Goal: Task Accomplishment & Management: Complete application form

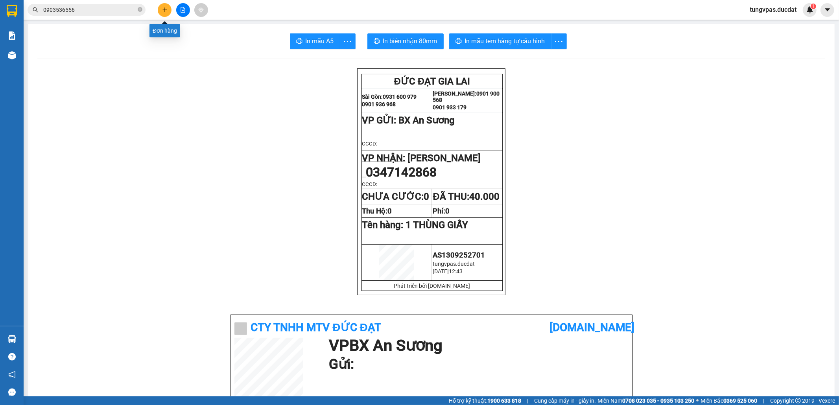
click at [170, 11] on button at bounding box center [165, 10] width 14 height 14
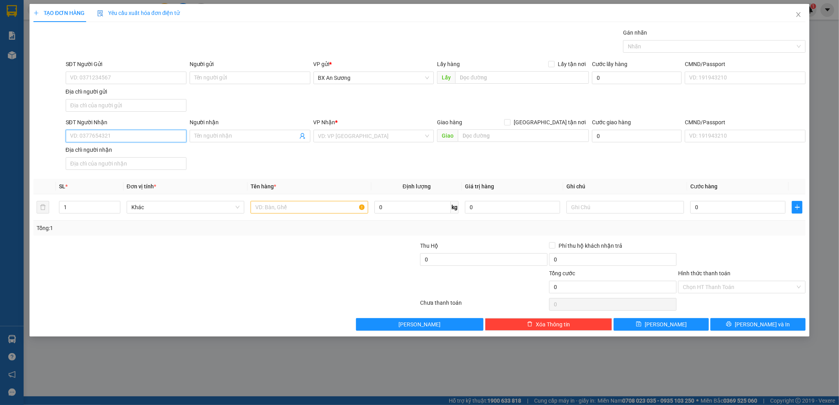
click at [140, 134] on input "SĐT Người Nhận" at bounding box center [126, 136] width 121 height 13
click at [138, 153] on div "0938105710" at bounding box center [125, 153] width 111 height 9
type input "0938105710"
click at [310, 211] on input "text" at bounding box center [309, 207] width 118 height 13
type input "1 thùng giấy"
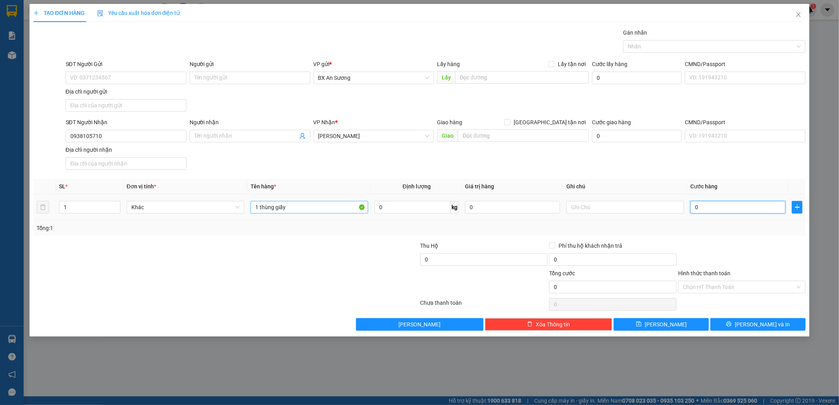
type input "4"
type input "40"
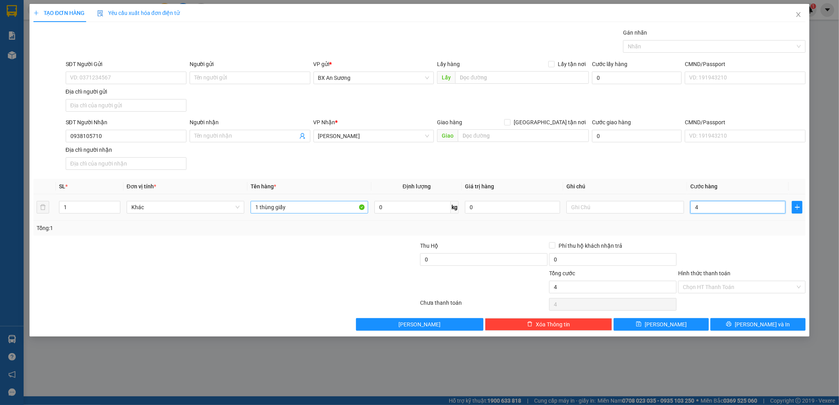
type input "40"
type input "40.000"
click at [757, 288] on input "Hình thức thanh toán" at bounding box center [739, 287] width 112 height 12
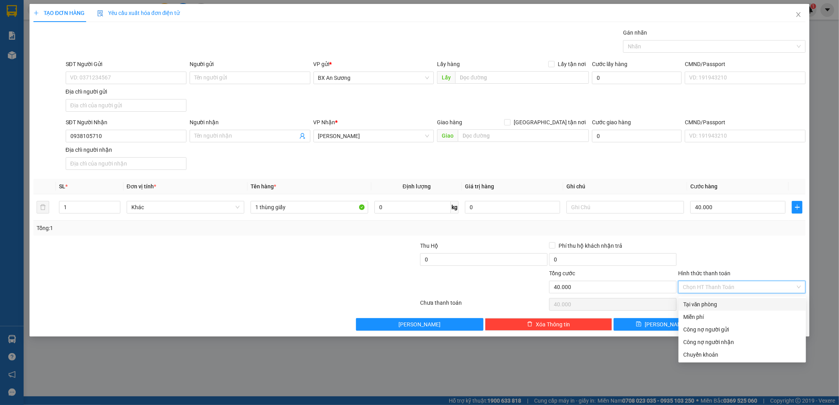
click at [736, 301] on div "Tại văn phòng" at bounding box center [742, 304] width 118 height 9
type input "0"
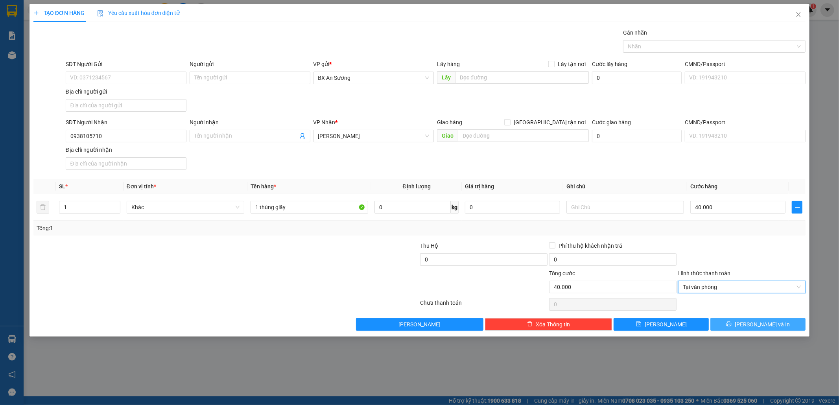
click at [755, 324] on span "[PERSON_NAME] và In" at bounding box center [761, 324] width 55 height 9
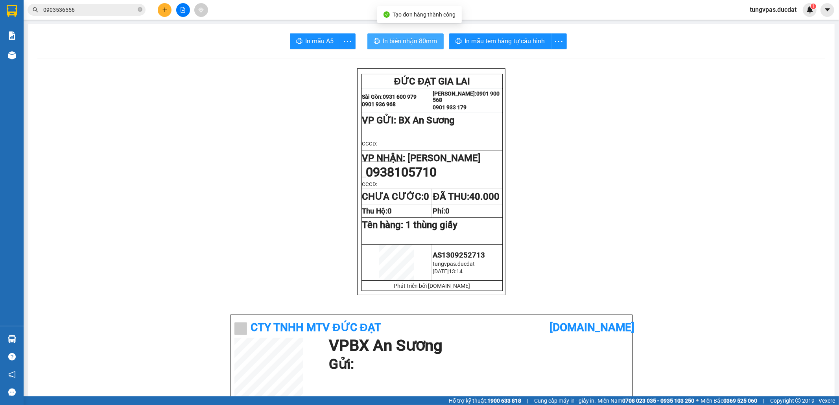
click at [425, 40] on span "In biên nhận 80mm" at bounding box center [410, 41] width 54 height 10
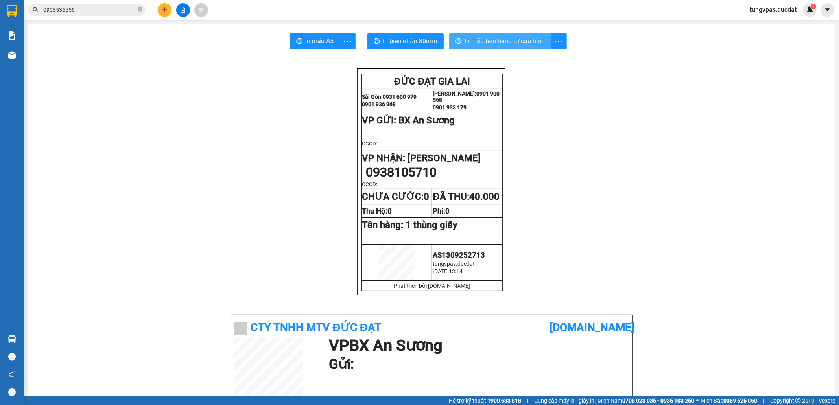
click at [530, 43] on span "In mẫu tem hàng tự cấu hình" at bounding box center [505, 41] width 80 height 10
click at [162, 10] on icon "plus" at bounding box center [165, 10] width 6 height 6
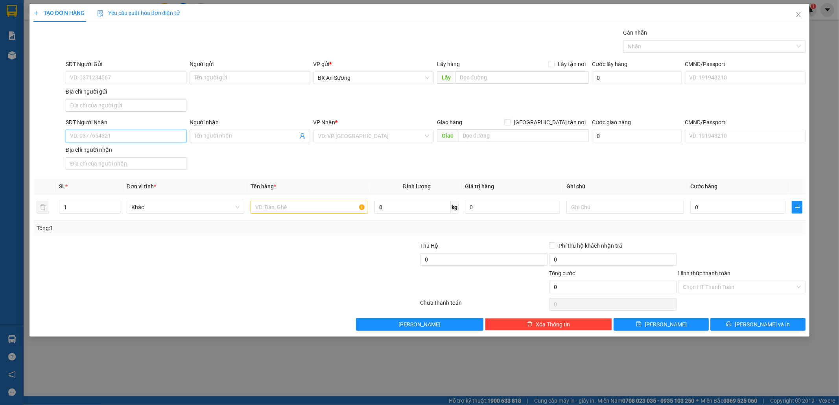
click at [134, 138] on input "SĐT Người Nhận" at bounding box center [126, 136] width 121 height 13
click at [154, 141] on input "SĐT Người Nhận" at bounding box center [126, 136] width 121 height 13
drag, startPoint x: 120, startPoint y: 138, endPoint x: 68, endPoint y: 136, distance: 51.9
click at [68, 136] on input "0904268218" at bounding box center [126, 136] width 121 height 13
click at [151, 150] on div "0366926339 - [PERSON_NAME]" at bounding box center [125, 153] width 111 height 9
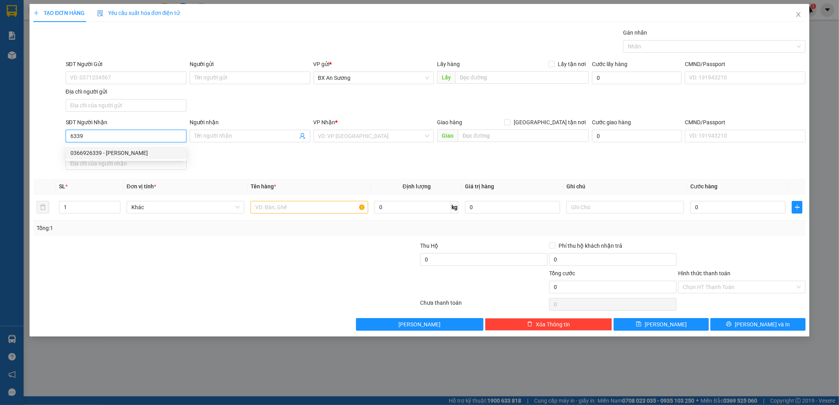
type input "0366926339"
type input "HỒNG KHOA"
type input "0366926339"
click at [309, 213] on input "text" at bounding box center [309, 207] width 118 height 13
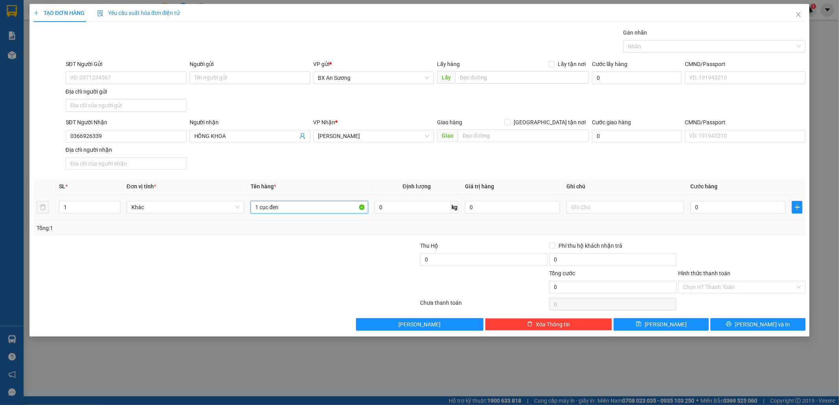
type input "1 cục đen"
type input "7"
type input "70"
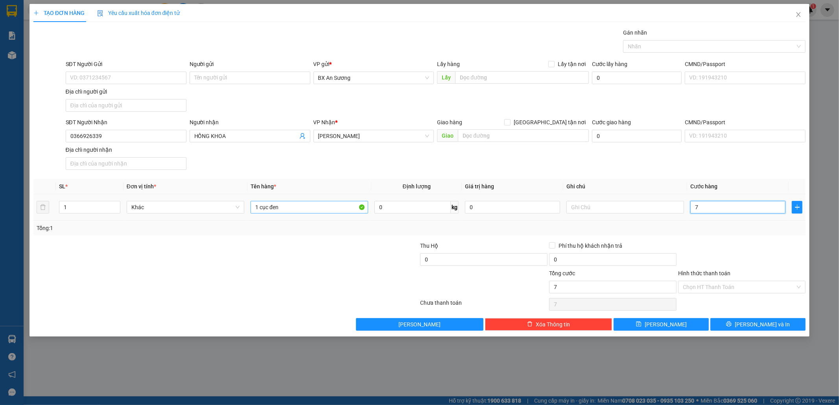
type input "70"
type input "70.000"
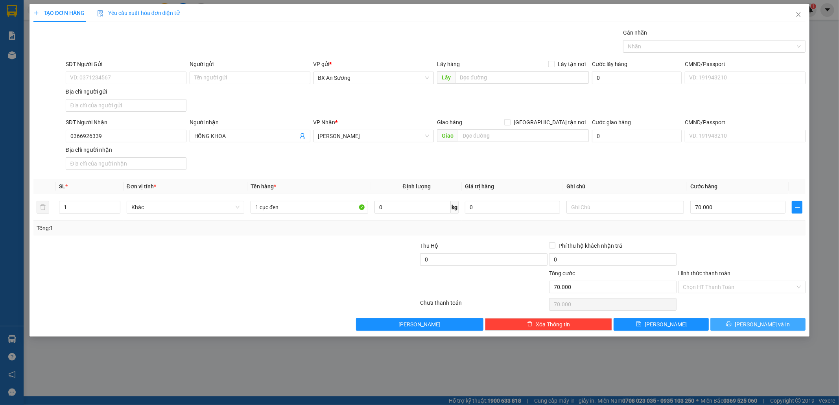
click at [746, 322] on button "[PERSON_NAME] và In" at bounding box center [757, 324] width 95 height 13
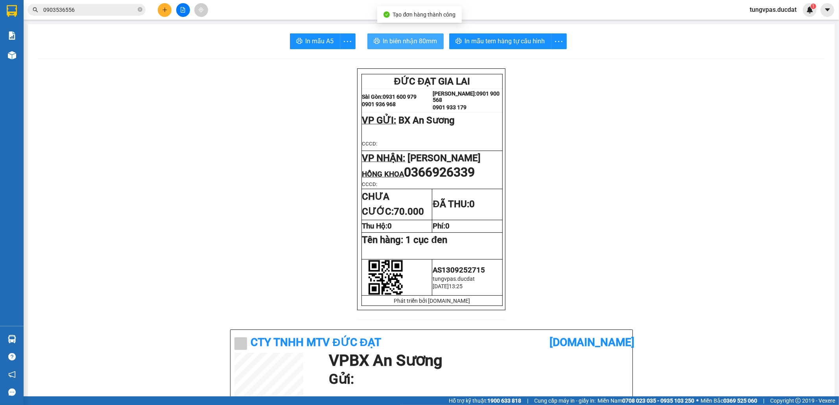
click at [405, 37] on span "In biên nhận 80mm" at bounding box center [410, 41] width 54 height 10
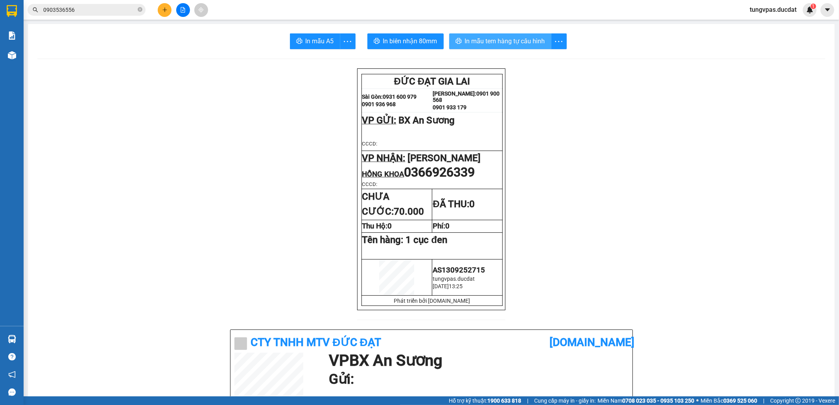
click at [520, 43] on span "In mẫu tem hàng tự cấu hình" at bounding box center [505, 41] width 80 height 10
click at [162, 9] on icon "plus" at bounding box center [165, 10] width 6 height 6
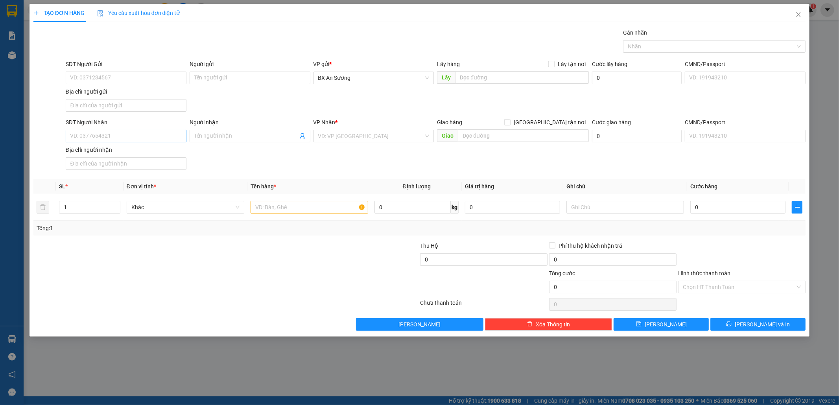
click at [156, 142] on div "SĐT Người Nhận VD: 0377654321" at bounding box center [126, 132] width 121 height 28
click at [158, 134] on input "SĐT Người Nhận" at bounding box center [126, 136] width 121 height 13
click at [151, 142] on input "SĐT Người Nhận" at bounding box center [126, 136] width 121 height 13
click at [139, 150] on div "0926050526 - HẠ" at bounding box center [125, 153] width 111 height 9
type input "0926050526"
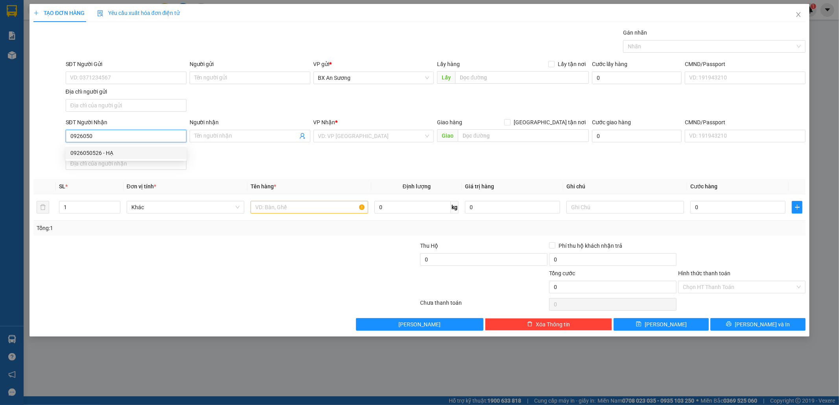
type input "HẠ"
type input "0926050526"
click at [267, 212] on input "text" at bounding box center [309, 207] width 118 height 13
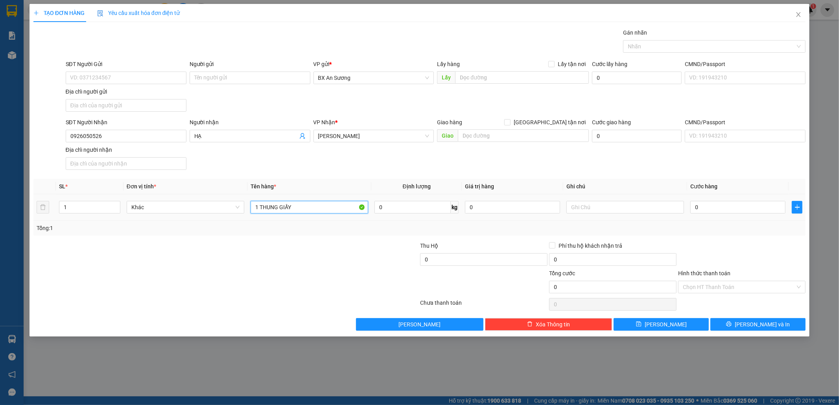
type input "1 THUNG GIẤY"
type input "5"
type input "50"
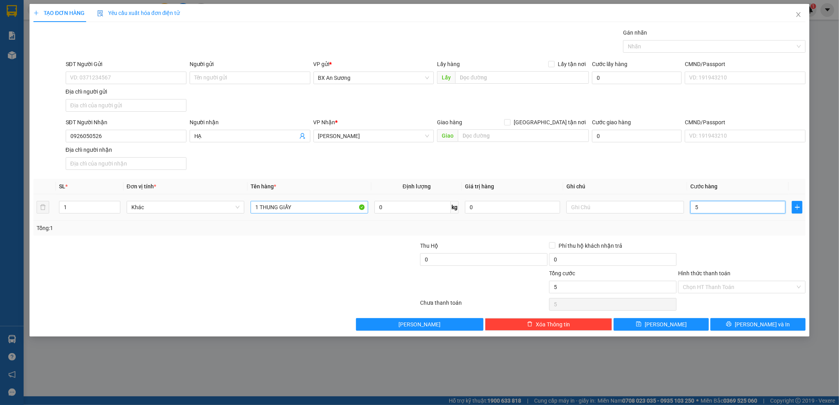
type input "50"
type input "50.000"
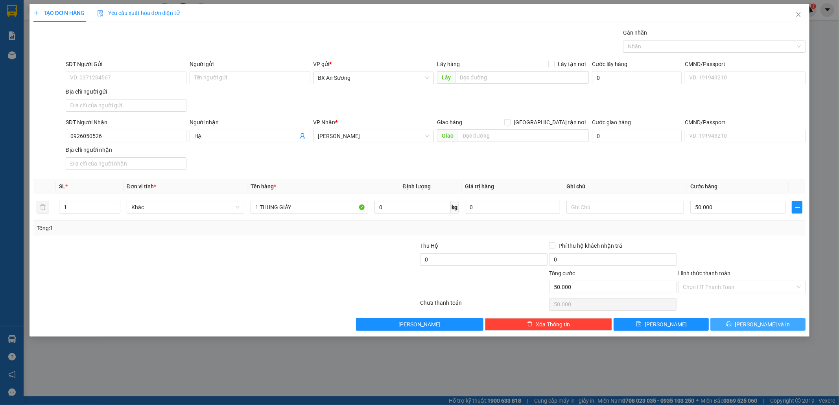
click at [743, 327] on button "[PERSON_NAME] và In" at bounding box center [757, 324] width 95 height 13
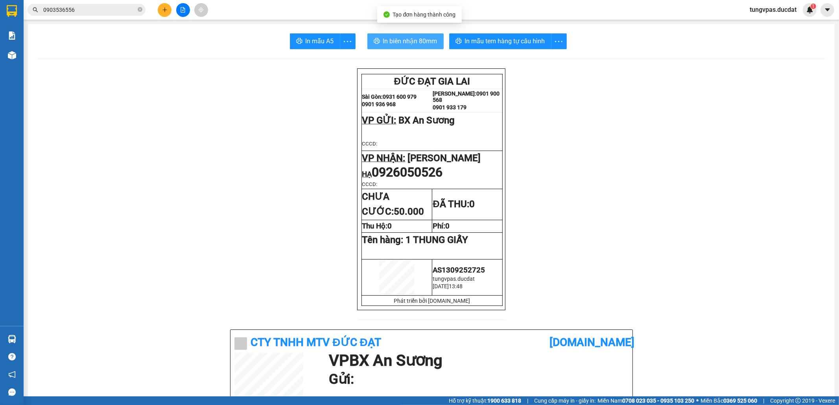
click at [397, 40] on span "In biên nhận 80mm" at bounding box center [410, 41] width 54 height 10
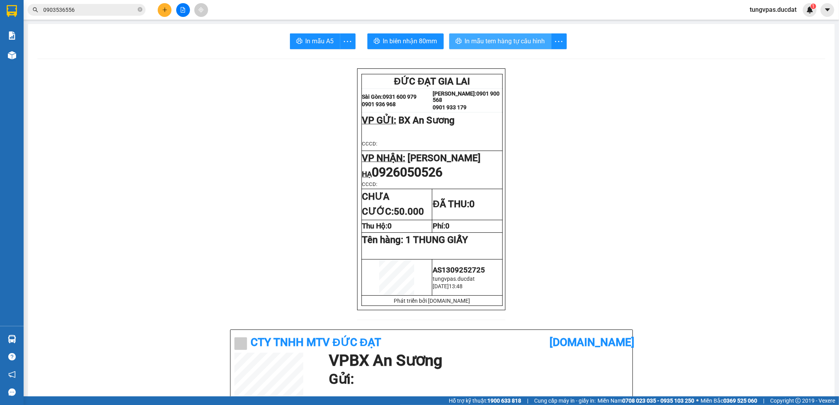
click at [505, 37] on span "In mẫu tem hàng tự cấu hình" at bounding box center [505, 41] width 80 height 10
click at [165, 9] on icon "plus" at bounding box center [165, 10] width 6 height 6
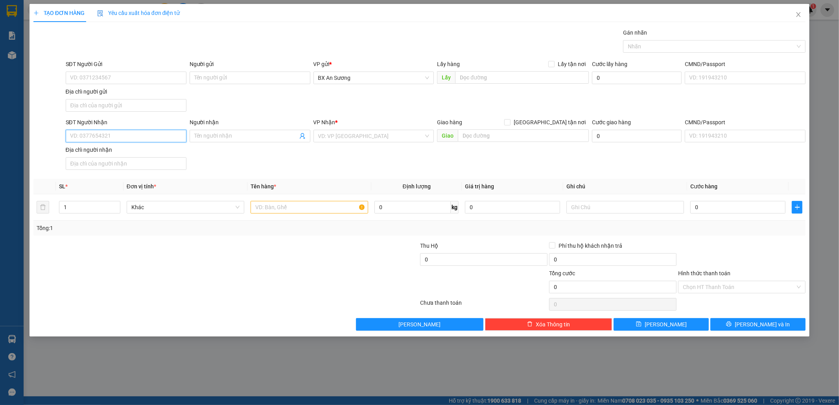
click at [165, 141] on input "SĐT Người Nhận" at bounding box center [126, 136] width 121 height 13
click at [139, 147] on div "0942453799" at bounding box center [126, 153] width 121 height 13
type input "0942453799"
drag, startPoint x: 323, startPoint y: 211, endPoint x: 321, endPoint y: 208, distance: 4.0
click at [322, 210] on input "text" at bounding box center [309, 207] width 118 height 13
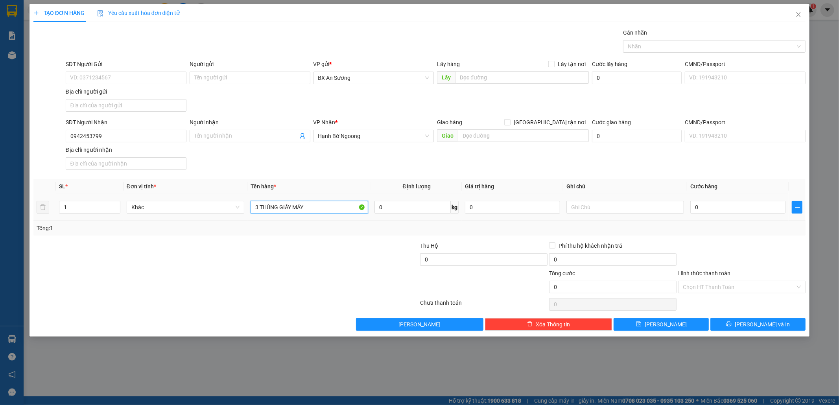
type input "3 THÙNG GIẤY MÁY"
type input "3"
type input "30"
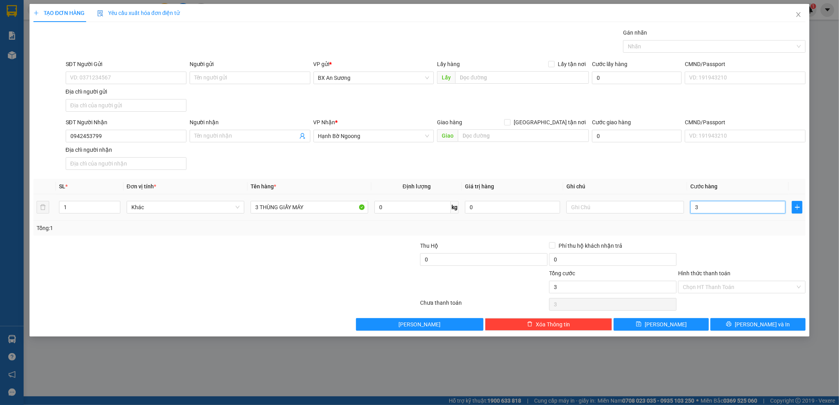
type input "30"
type input "300"
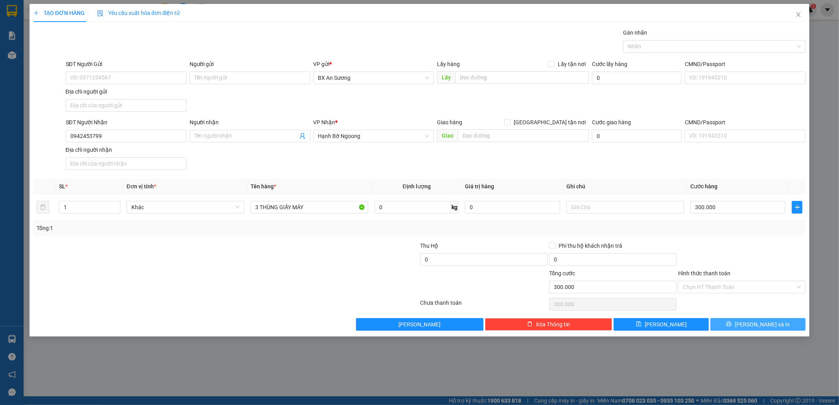
click at [756, 324] on span "[PERSON_NAME] và In" at bounding box center [761, 324] width 55 height 9
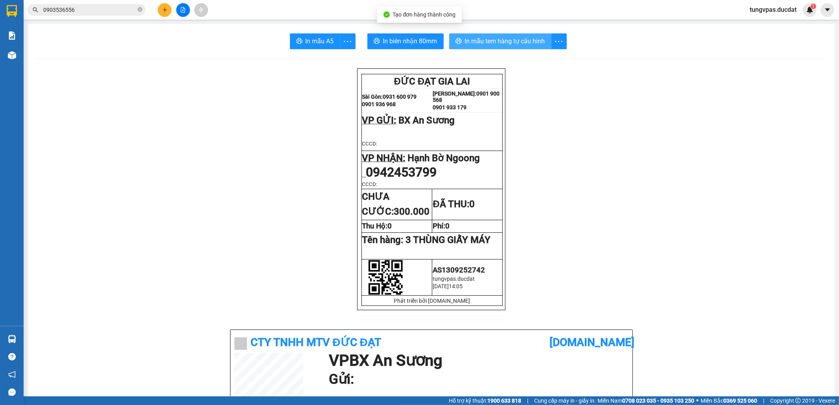
click at [470, 40] on span "In mẫu tem hàng tự cấu hình" at bounding box center [505, 41] width 80 height 10
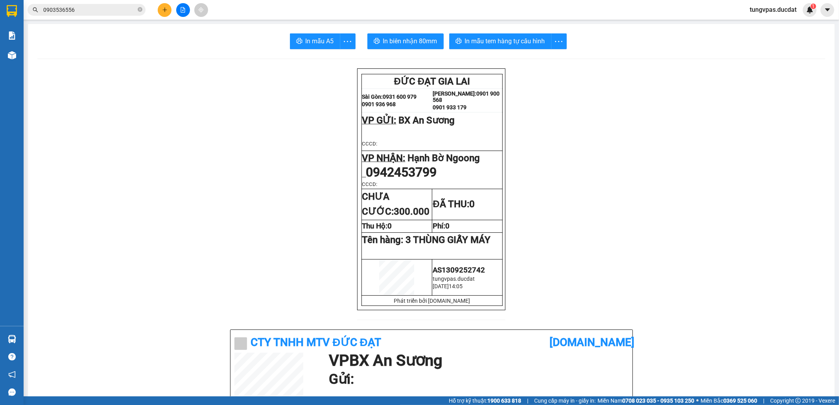
click at [164, 10] on icon "plus" at bounding box center [164, 9] width 4 height 0
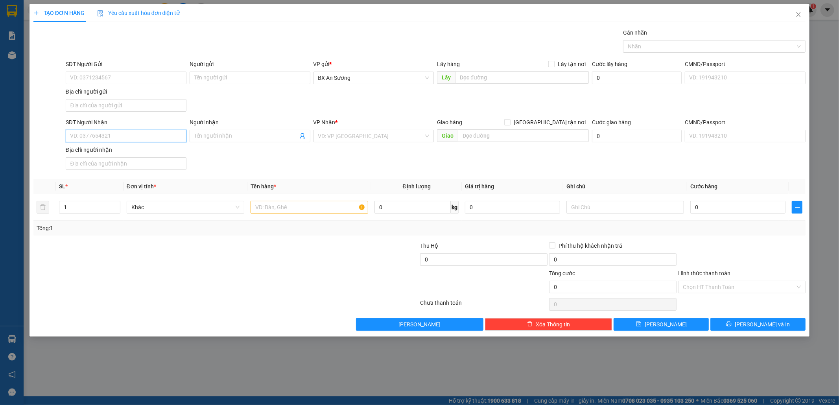
click at [114, 138] on input "SĐT Người Nhận" at bounding box center [126, 136] width 121 height 13
click at [164, 134] on input "SĐT Người Nhận" at bounding box center [126, 136] width 121 height 13
click at [167, 151] on div "0782711732" at bounding box center [125, 153] width 111 height 9
type input "0782711732"
click at [326, 213] on input "text" at bounding box center [309, 207] width 118 height 13
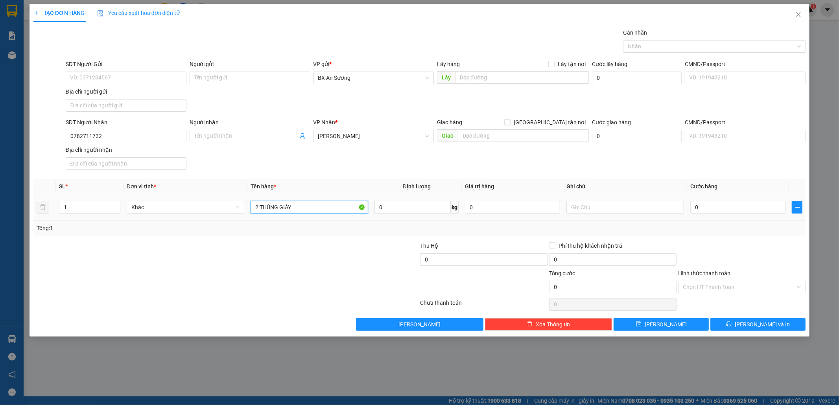
type input "2 THÙNG GIẤY"
type input "1"
type input "11"
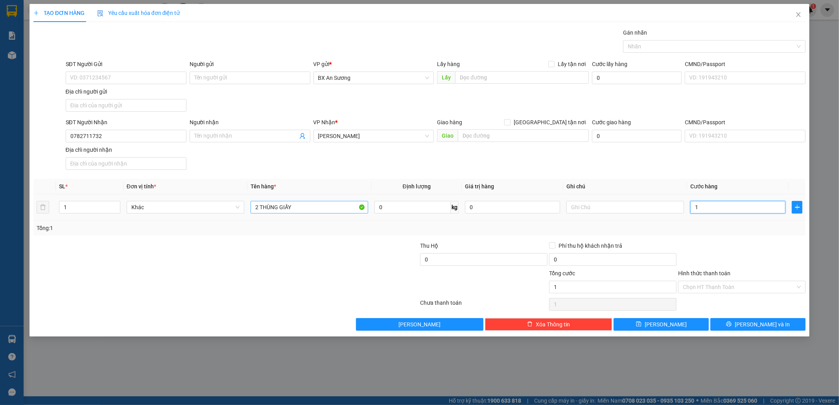
type input "11"
type input "110"
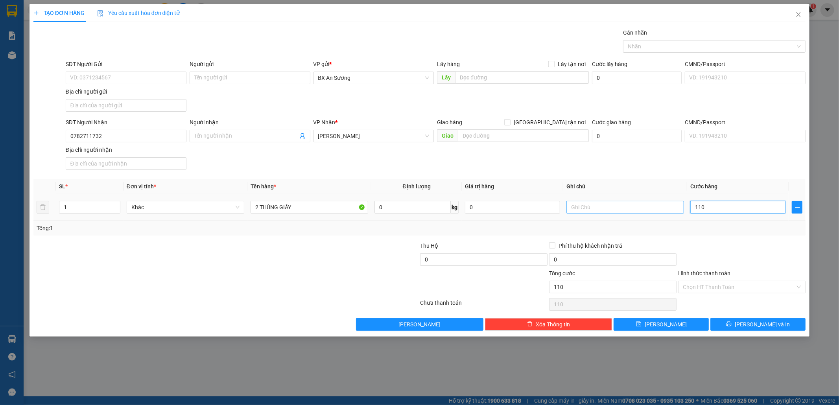
drag, startPoint x: 738, startPoint y: 206, endPoint x: 667, endPoint y: 204, distance: 70.4
click at [667, 204] on tr "1 Khác 2 THÙNG GIẤY 0 kg 0 110" at bounding box center [419, 207] width 772 height 26
type input "9"
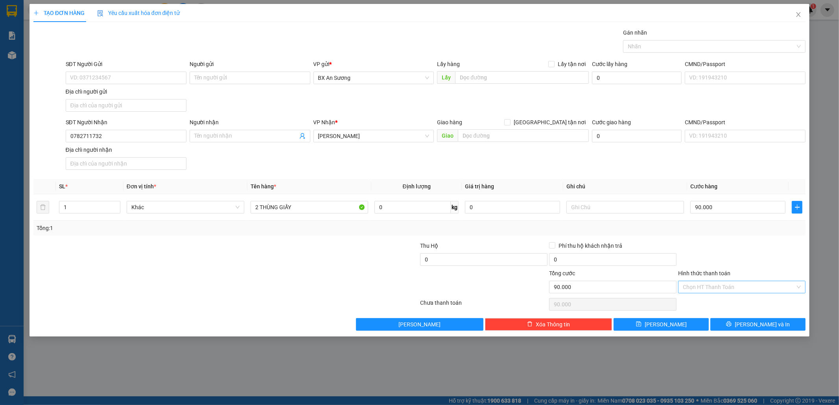
click at [757, 289] on input "Hình thức thanh toán" at bounding box center [739, 287] width 112 height 12
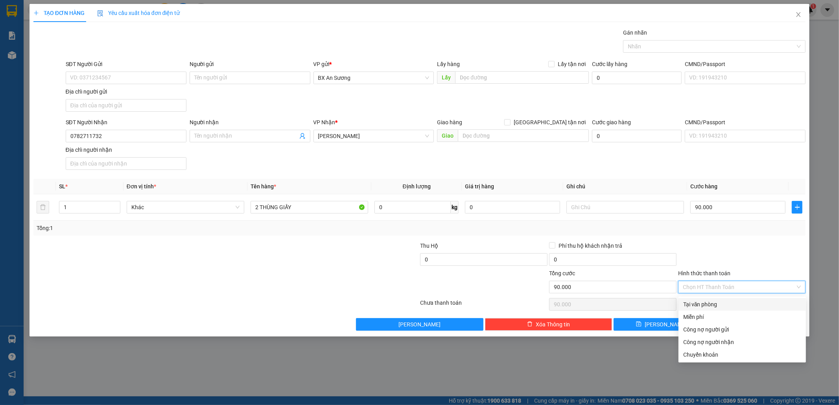
click at [738, 301] on div "Tại văn phòng" at bounding box center [742, 304] width 118 height 9
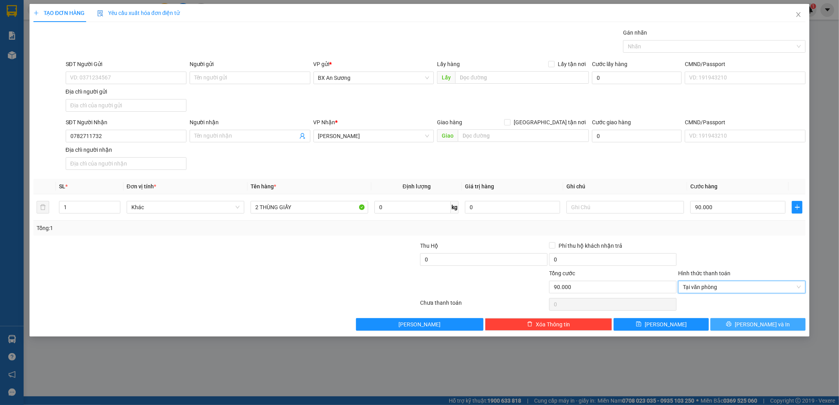
click at [759, 324] on span "[PERSON_NAME] và In" at bounding box center [761, 324] width 55 height 9
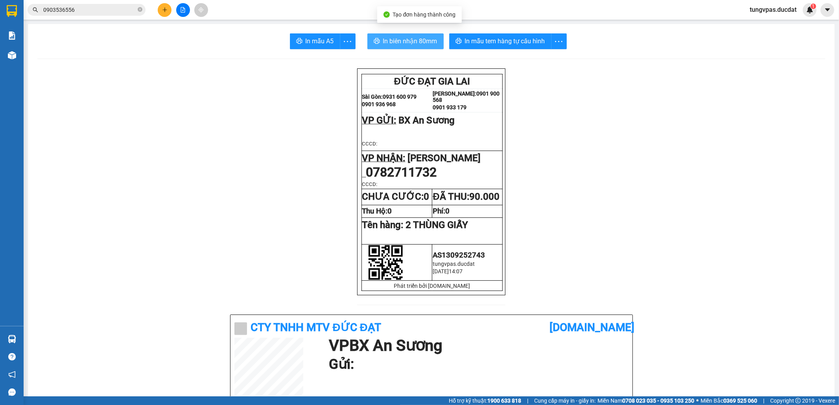
click at [392, 41] on span "In biên nhận 80mm" at bounding box center [410, 41] width 54 height 10
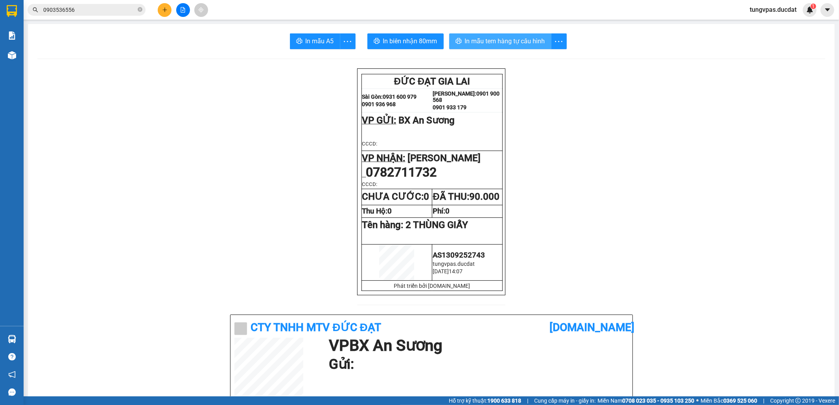
click at [513, 43] on span "In mẫu tem hàng tự cấu hình" at bounding box center [505, 41] width 80 height 10
click at [162, 10] on icon "plus" at bounding box center [165, 10] width 6 height 6
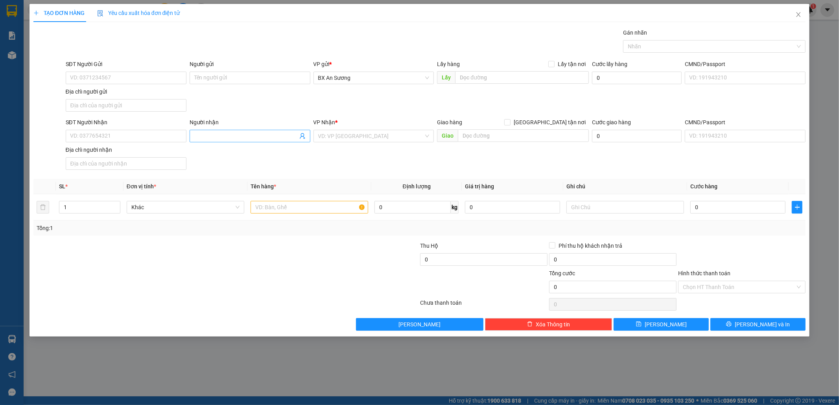
click at [230, 138] on input "Người nhận" at bounding box center [245, 136] width 103 height 9
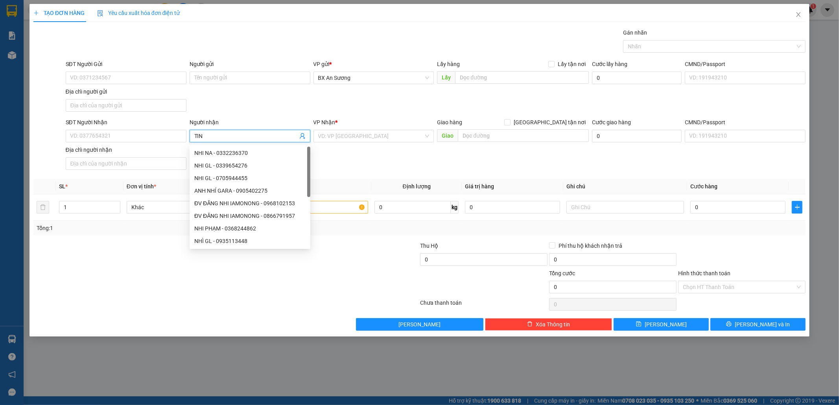
type input "TINH"
click at [271, 239] on div "TÌNH IAPACO - 0908921403" at bounding box center [249, 241] width 111 height 9
type input "0908921403"
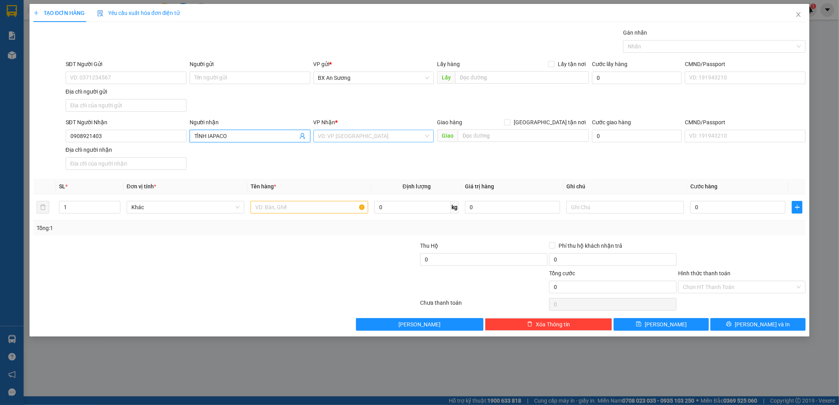
type input "TÌNH IAPACO"
click at [365, 142] on input "search" at bounding box center [371, 136] width 106 height 12
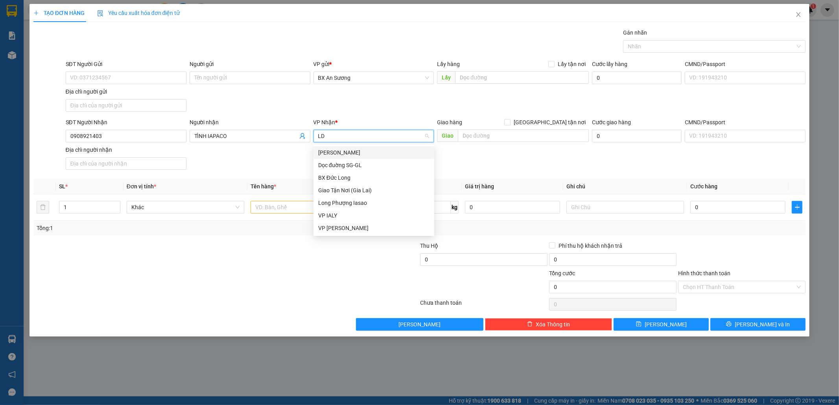
type input "LDH"
click at [365, 153] on div "[PERSON_NAME]" at bounding box center [373, 152] width 111 height 9
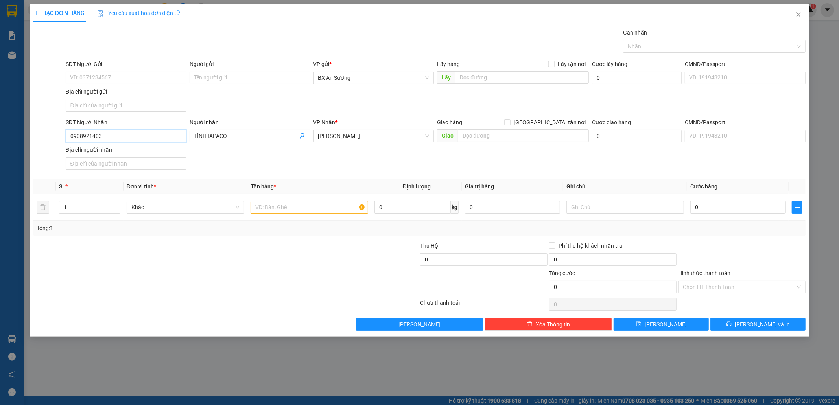
click at [142, 137] on input "0908921403" at bounding box center [126, 136] width 121 height 13
drag, startPoint x: 143, startPoint y: 138, endPoint x: 51, endPoint y: 138, distance: 92.4
click at [51, 138] on div "SĐT Người Nhận 0908921403 0908921403 Người nhận TÌNH IAPACO VP Nhận * [PERSON_N…" at bounding box center [420, 145] width 774 height 55
type input "0983921403"
click at [93, 153] on div "0983921403 - TÌNH IAPACO GL" at bounding box center [125, 153] width 111 height 9
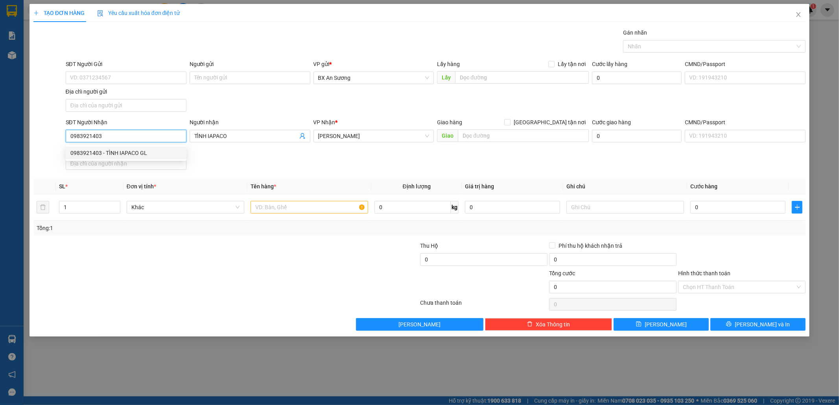
type input "TÌNH IAPACO GL"
type input "0983921403"
click at [322, 205] on input "text" at bounding box center [309, 207] width 118 height 13
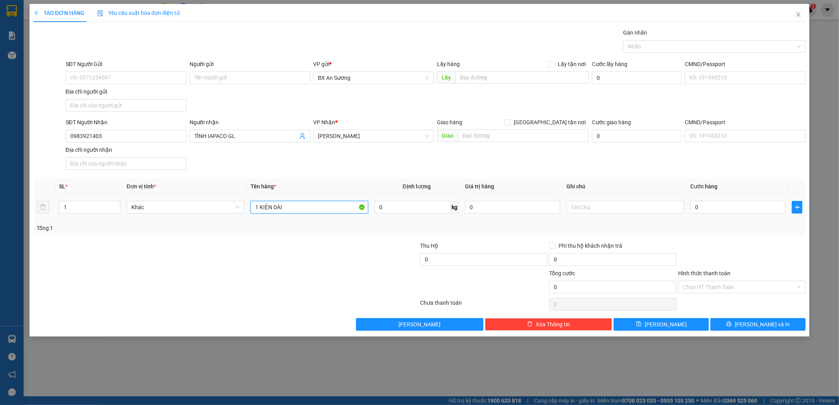
type input "1 KIỆN DÀI"
type input "7"
type input "70"
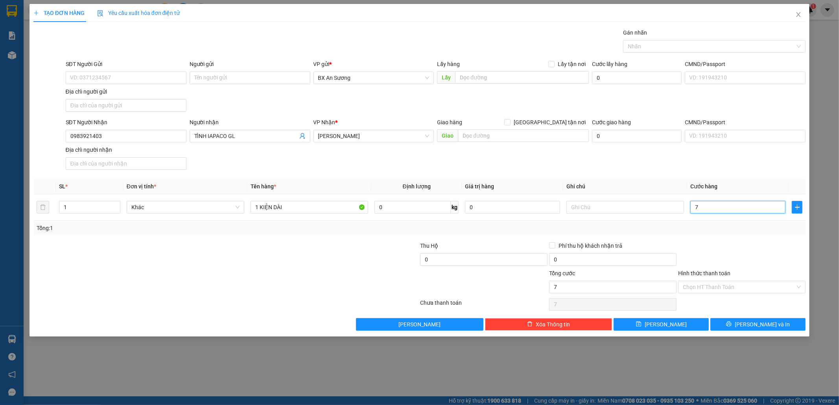
type input "70"
type input "70.000"
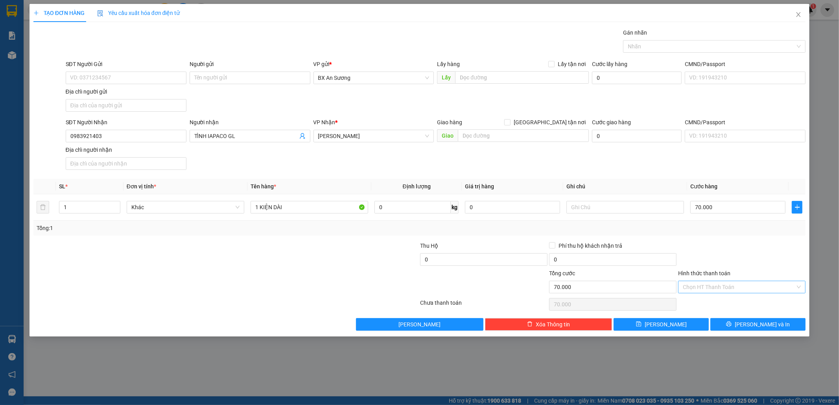
click at [751, 289] on input "Hình thức thanh toán" at bounding box center [739, 287] width 112 height 12
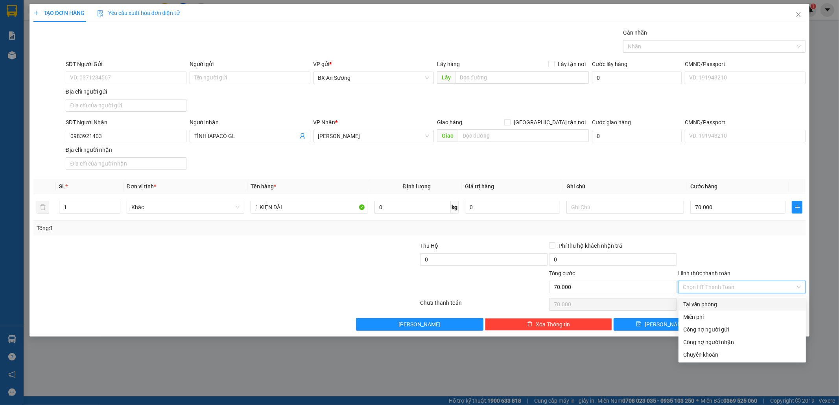
click at [720, 304] on div "Tại văn phòng" at bounding box center [742, 304] width 118 height 9
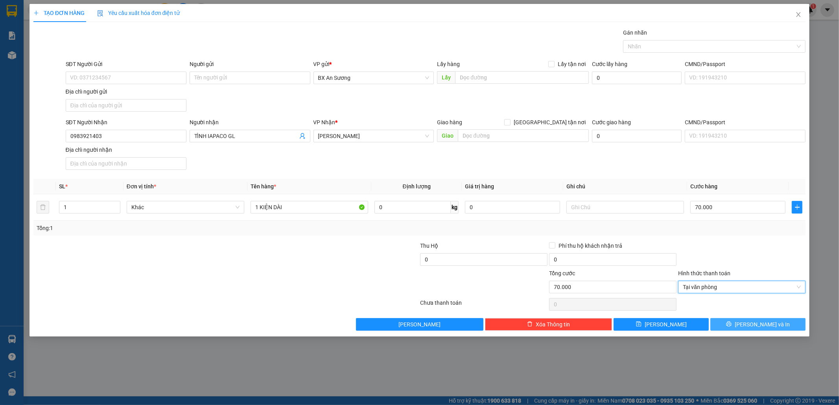
click at [757, 325] on span "[PERSON_NAME] và In" at bounding box center [761, 324] width 55 height 9
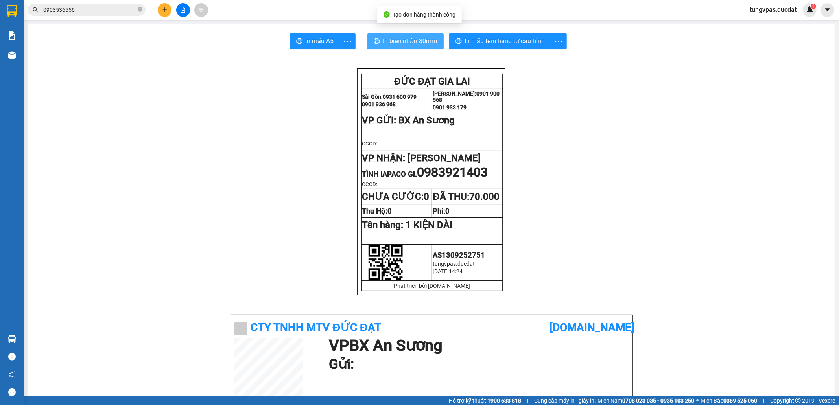
click at [400, 39] on span "In biên nhận 80mm" at bounding box center [410, 41] width 54 height 10
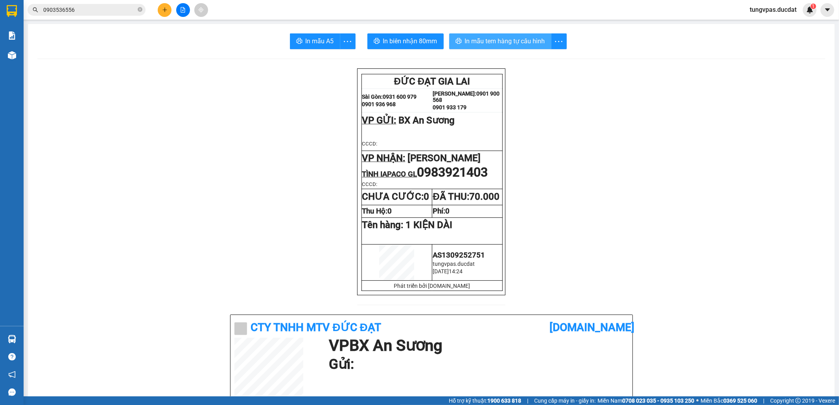
click at [514, 43] on span "In mẫu tem hàng tự cấu hình" at bounding box center [505, 41] width 80 height 10
click at [165, 9] on icon "plus" at bounding box center [165, 10] width 6 height 6
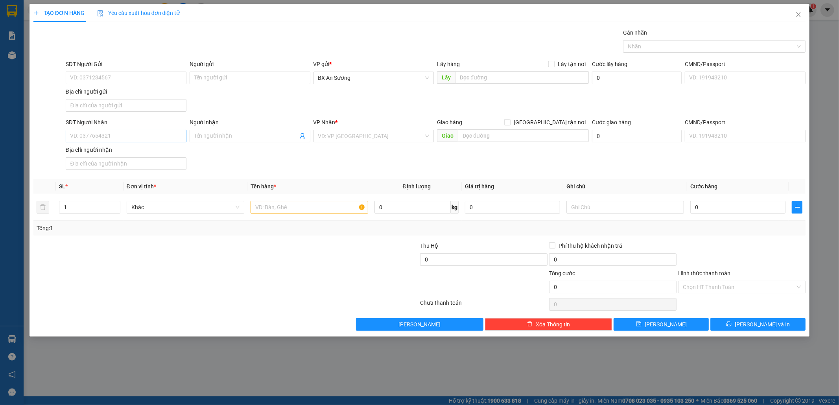
drag, startPoint x: 162, startPoint y: 144, endPoint x: 161, endPoint y: 139, distance: 4.9
click at [161, 143] on div "SĐT Người Nhận VD: 0377654321" at bounding box center [126, 132] width 121 height 28
click at [161, 139] on input "SĐT Người Nhận" at bounding box center [126, 136] width 121 height 13
type input "0921142345"
click at [145, 151] on div "0921142345" at bounding box center [125, 153] width 111 height 9
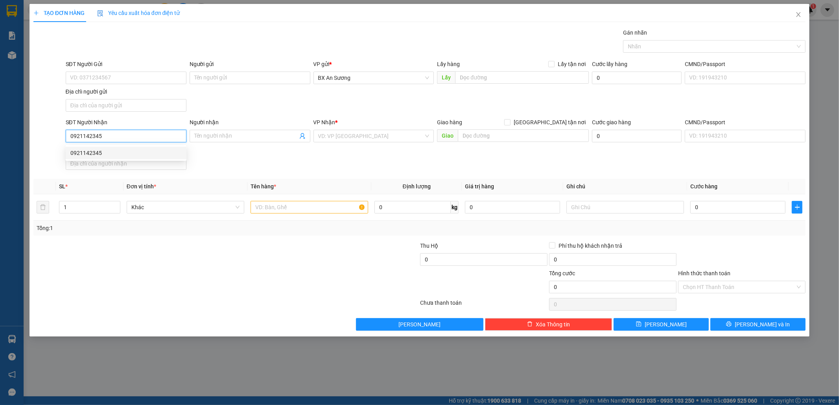
type input "[GEOGRAPHIC_DATA]"
type input "0921142345"
click at [321, 208] on input "text" at bounding box center [309, 207] width 118 height 13
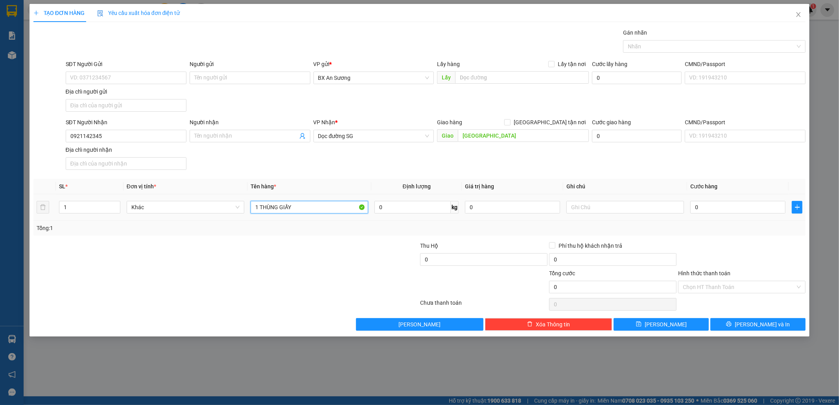
type input "1 THÙNG GIẤY"
click at [756, 212] on input "0" at bounding box center [737, 207] width 95 height 13
click at [777, 322] on button "[PERSON_NAME] và In" at bounding box center [757, 324] width 95 height 13
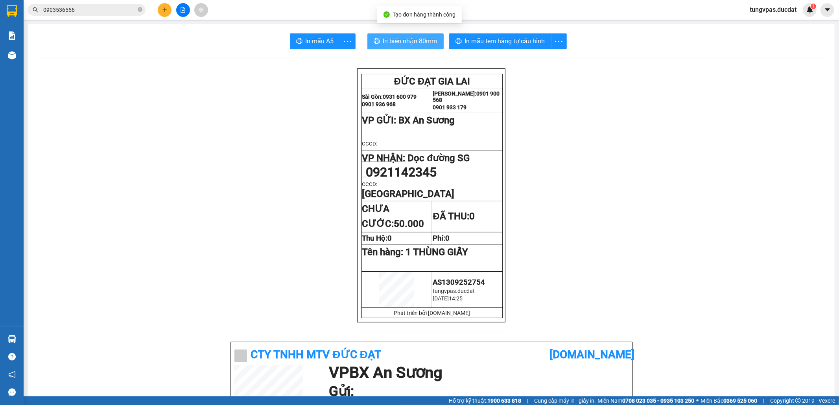
click at [424, 42] on span "In biên nhận 80mm" at bounding box center [410, 41] width 54 height 10
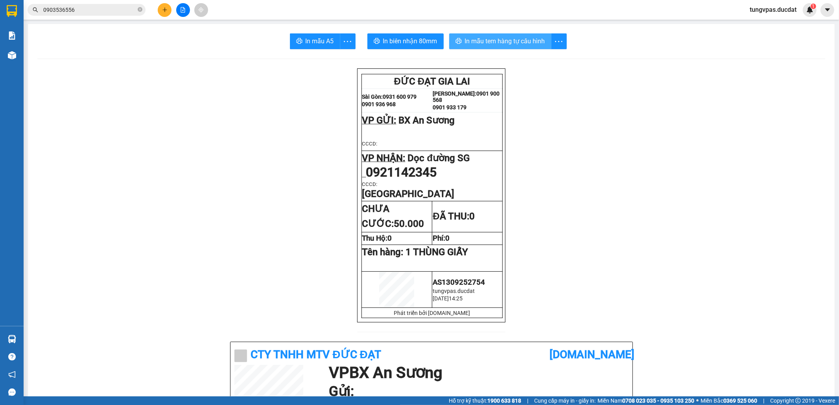
click at [502, 42] on span "In mẫu tem hàng tự cấu hình" at bounding box center [505, 41] width 80 height 10
click at [161, 11] on button at bounding box center [165, 10] width 14 height 14
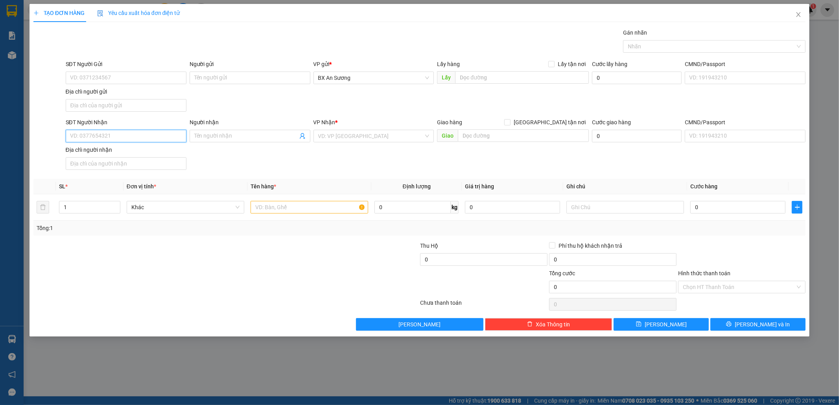
click at [131, 137] on input "SĐT Người Nhận" at bounding box center [126, 136] width 121 height 13
type input "0933027777"
click at [165, 148] on div "0933027777 - TUẤN" at bounding box center [126, 153] width 121 height 13
type input "TUẤN"
type input "0933027777"
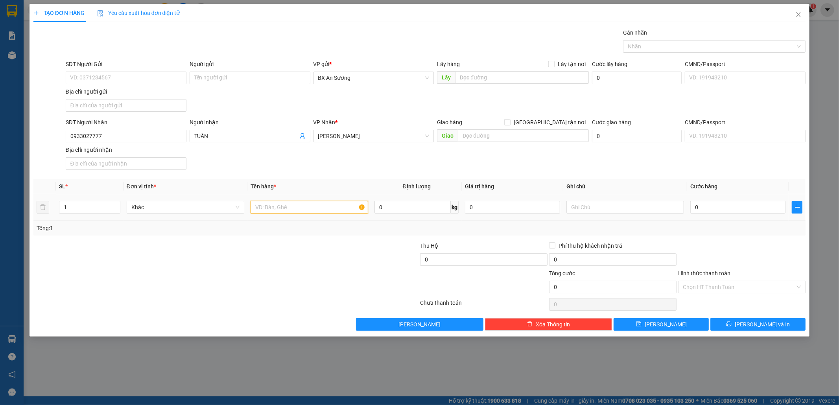
click at [293, 211] on input "text" at bounding box center [309, 207] width 118 height 13
type input "1 TÚM XANH"
click at [774, 324] on button "[PERSON_NAME] và In" at bounding box center [757, 324] width 95 height 13
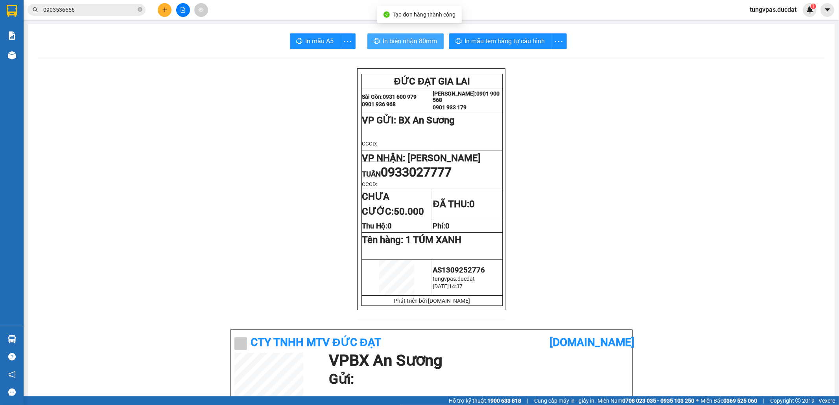
click at [423, 44] on span "In biên nhận 80mm" at bounding box center [410, 41] width 54 height 10
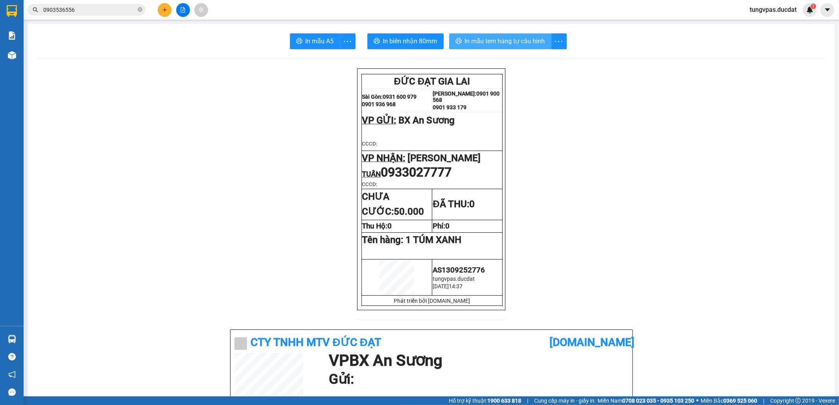
click at [526, 43] on span "In mẫu tem hàng tự cấu hình" at bounding box center [505, 41] width 80 height 10
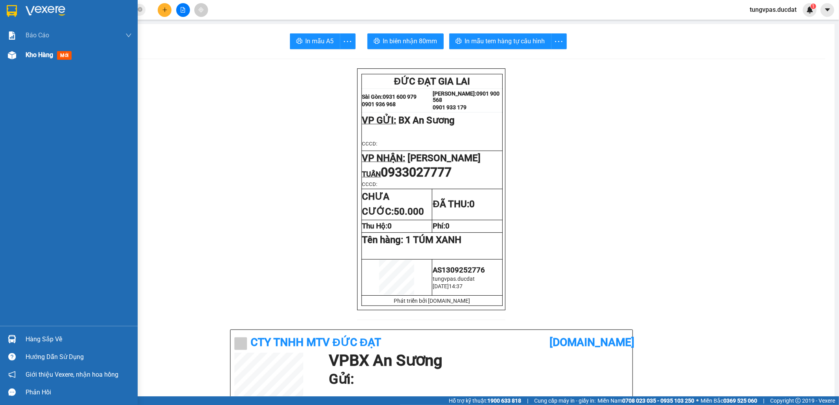
click at [12, 55] on img at bounding box center [12, 55] width 8 height 8
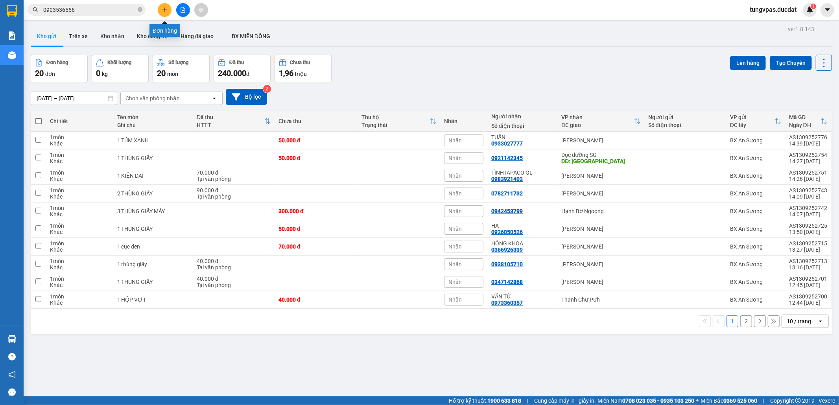
click at [164, 9] on icon "plus" at bounding box center [165, 10] width 6 height 6
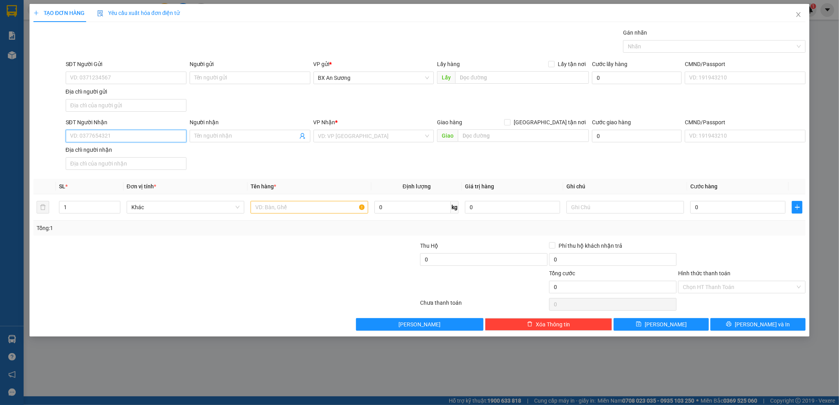
click at [162, 134] on input "SĐT Người Nhận" at bounding box center [126, 136] width 121 height 13
type input "0905280285"
click at [149, 152] on div "0905280285 - ANH SỰ" at bounding box center [125, 153] width 111 height 9
type input "ANH SỰ"
type input "0905280285"
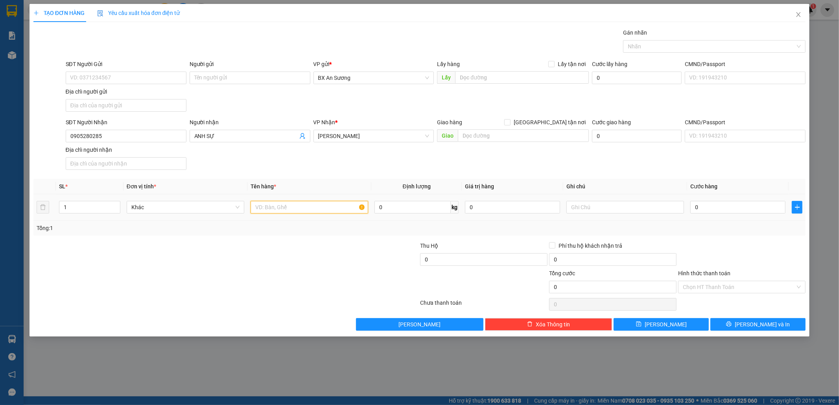
click at [337, 208] on input "text" at bounding box center [309, 207] width 118 height 13
type input "1 BỌC TRẮNG"
type input "4"
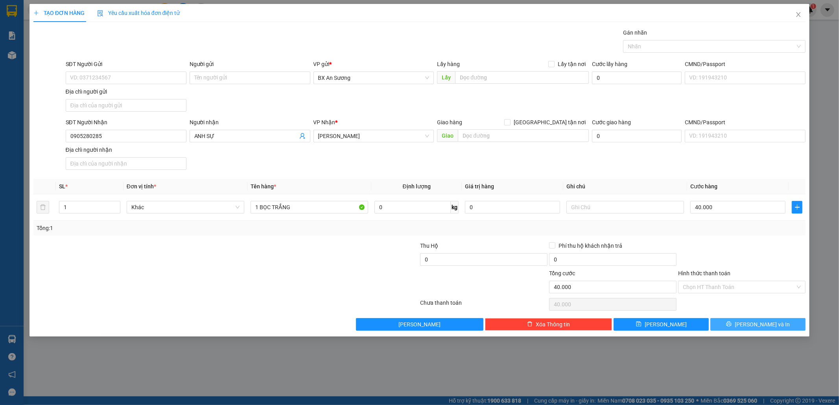
click at [772, 327] on span "[PERSON_NAME] và In" at bounding box center [761, 324] width 55 height 9
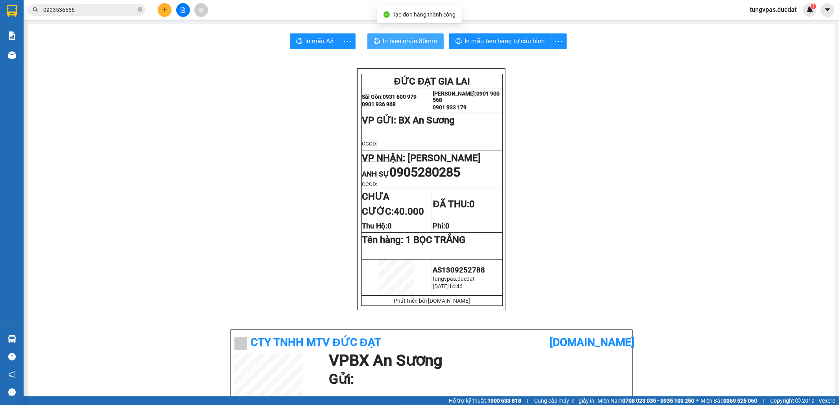
click at [414, 33] on button "In biên nhận 80mm" at bounding box center [405, 41] width 76 height 16
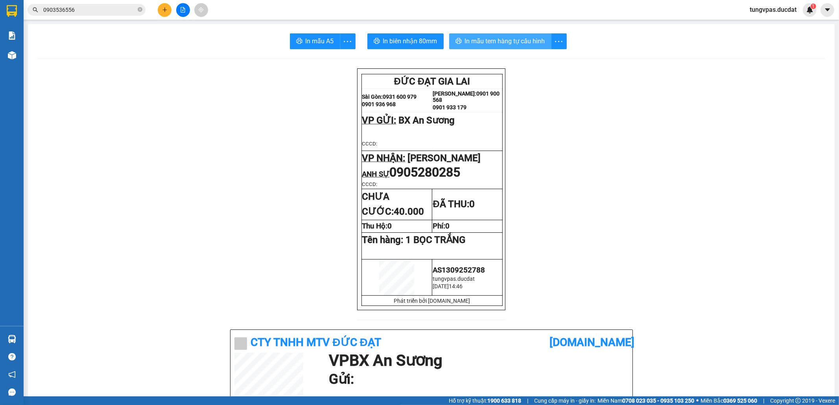
click at [513, 39] on span "In mẫu tem hàng tự cấu hình" at bounding box center [505, 41] width 80 height 10
click at [164, 13] on button at bounding box center [165, 10] width 14 height 14
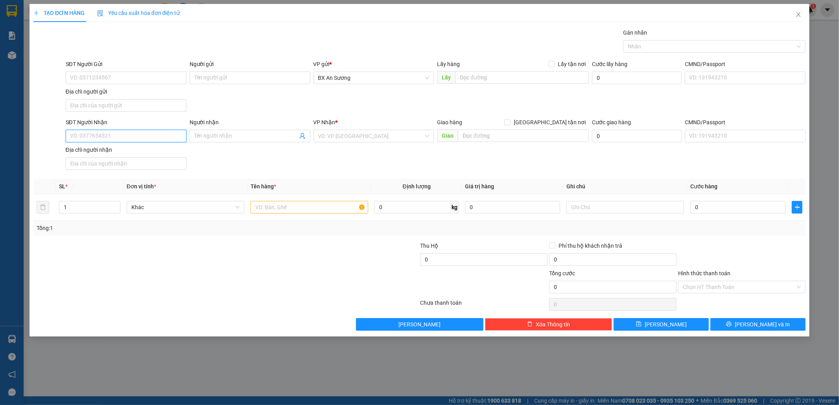
click at [176, 138] on input "SĐT Người Nhận" at bounding box center [126, 136] width 121 height 13
click at [155, 153] on div "0935516639 - ĐIỆP XỐP" at bounding box center [125, 153] width 111 height 9
type input "0935516639"
type input "ĐIỆP XỐP"
type input "0935516639"
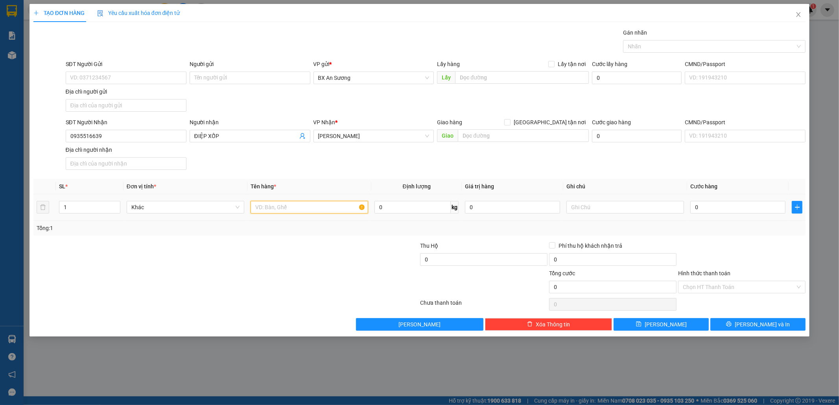
click at [276, 206] on input "text" at bounding box center [309, 207] width 118 height 13
type input "D"
type input "ĐIỆP XỐP"
type input "1"
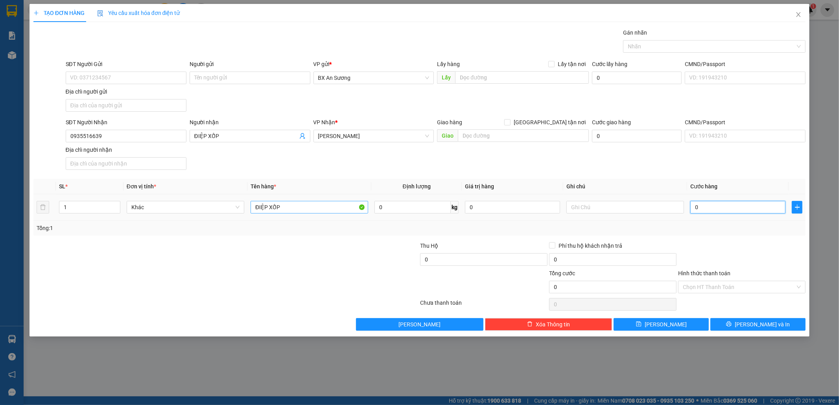
type input "1"
type input "12"
type input "120"
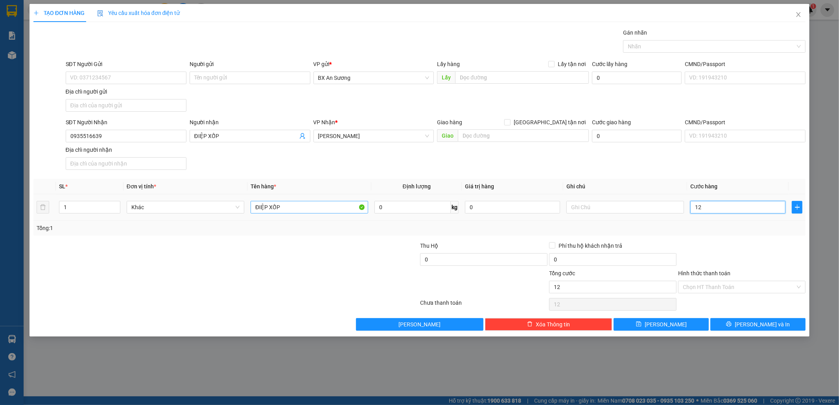
type input "120"
click at [788, 321] on button "[PERSON_NAME] và In" at bounding box center [757, 324] width 95 height 13
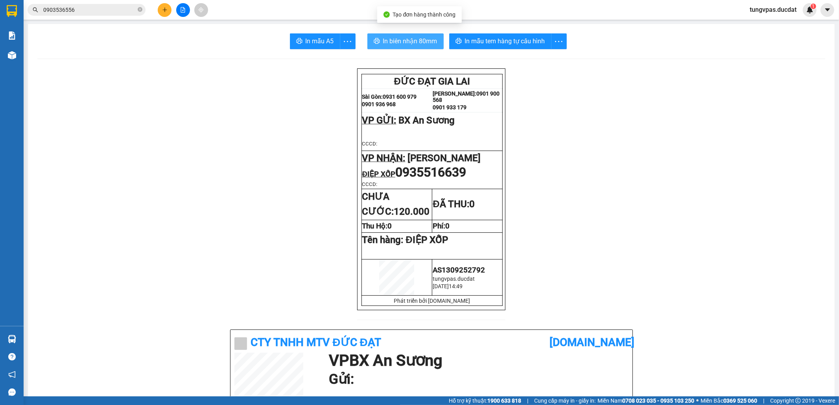
click at [435, 41] on button "In biên nhận 80mm" at bounding box center [405, 41] width 76 height 16
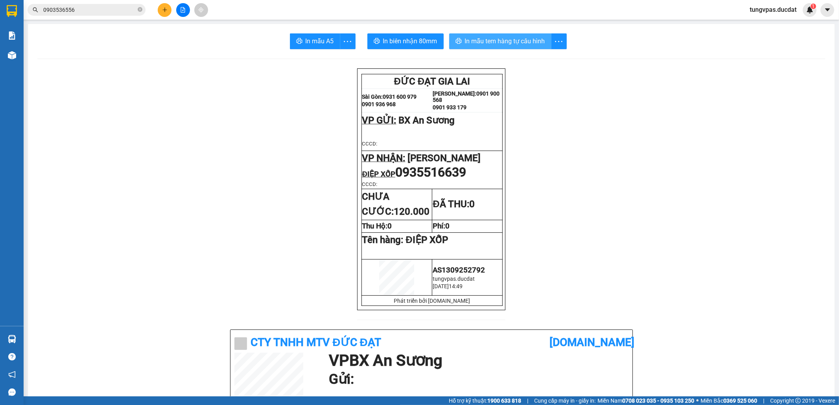
click at [517, 35] on button "In mẫu tem hàng tự cấu hình" at bounding box center [500, 41] width 102 height 16
click at [162, 5] on button at bounding box center [165, 10] width 14 height 14
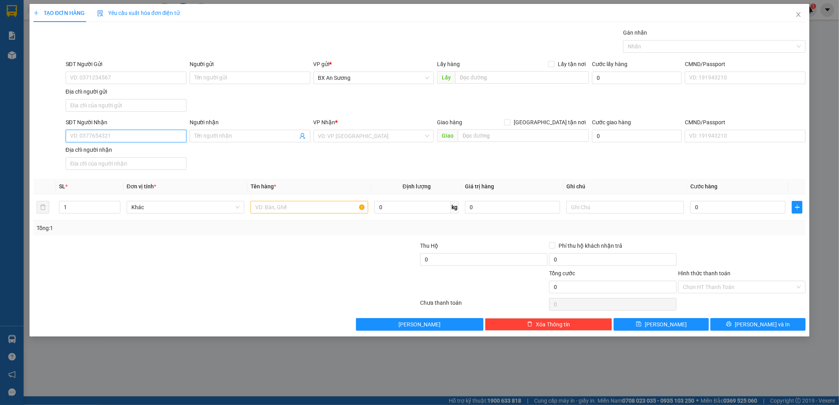
click at [161, 138] on input "SĐT Người Nhận" at bounding box center [126, 136] width 121 height 13
click at [230, 139] on input "Người nhận" at bounding box center [245, 136] width 103 height 9
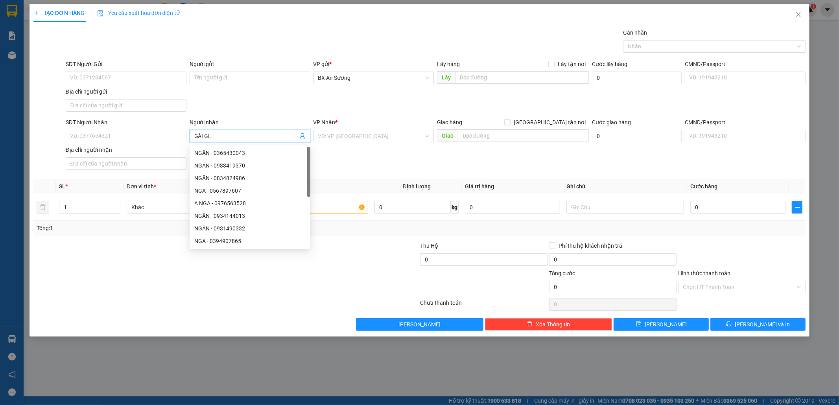
type input "GÁI GL"
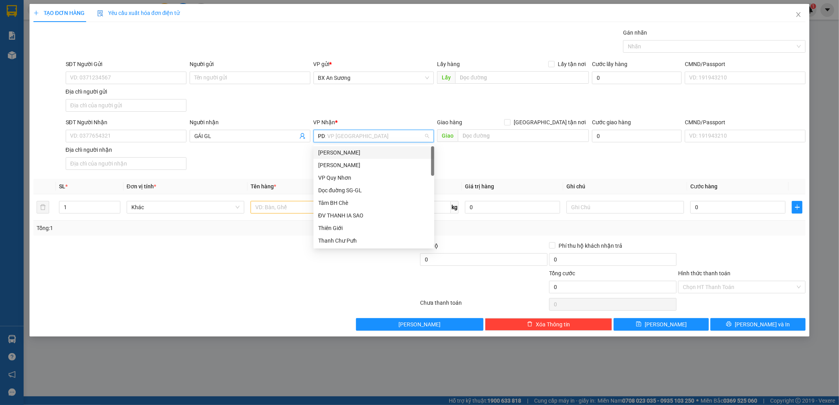
type input "PDP"
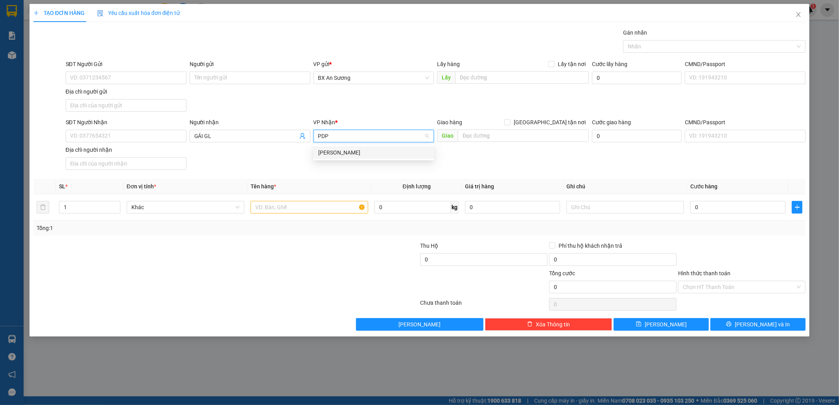
click at [337, 149] on div "[PERSON_NAME]" at bounding box center [373, 152] width 111 height 9
click at [319, 211] on input "text" at bounding box center [309, 207] width 118 height 13
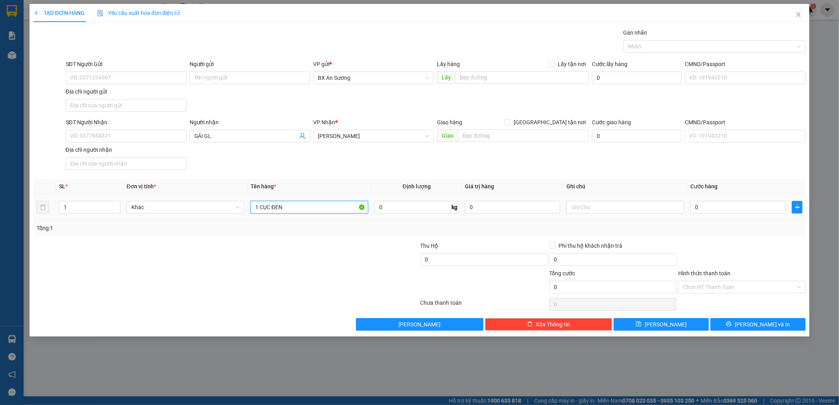
type input "1 CỤC ĐEN"
type input "1"
type input "10"
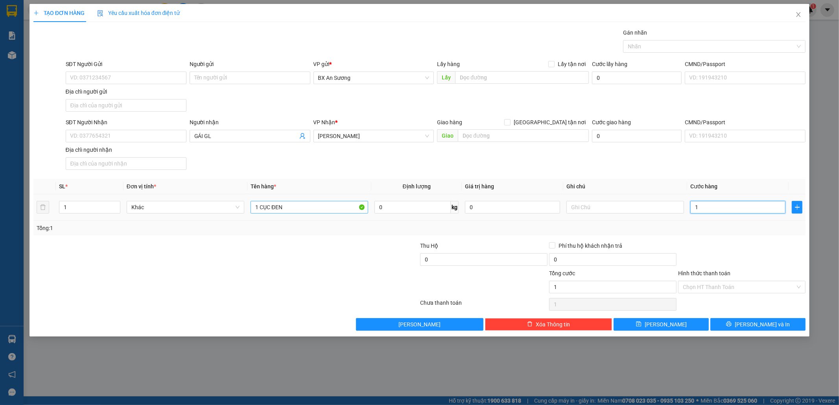
type input "10"
type input "100"
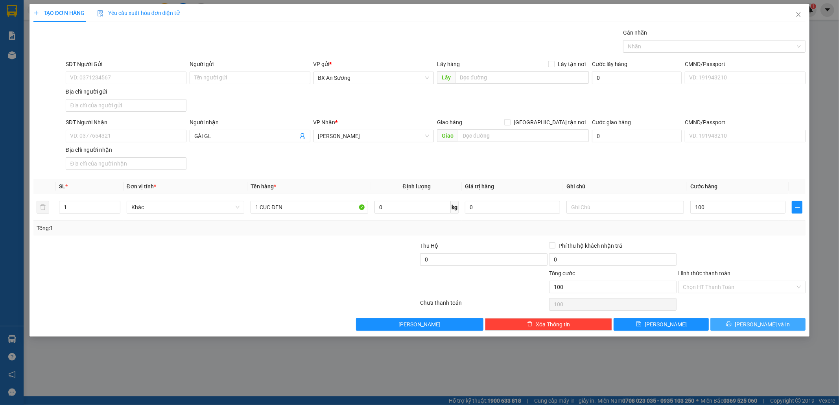
type input "100.000"
click at [738, 319] on div "Transit Pickup Surcharge Ids Transit Deliver Surcharge Ids Transit Deliver Surc…" at bounding box center [419, 179] width 772 height 302
click at [756, 319] on div "Transit Pickup Surcharge Ids Transit Deliver Surcharge Ids Transit Deliver Surc…" at bounding box center [419, 179] width 772 height 302
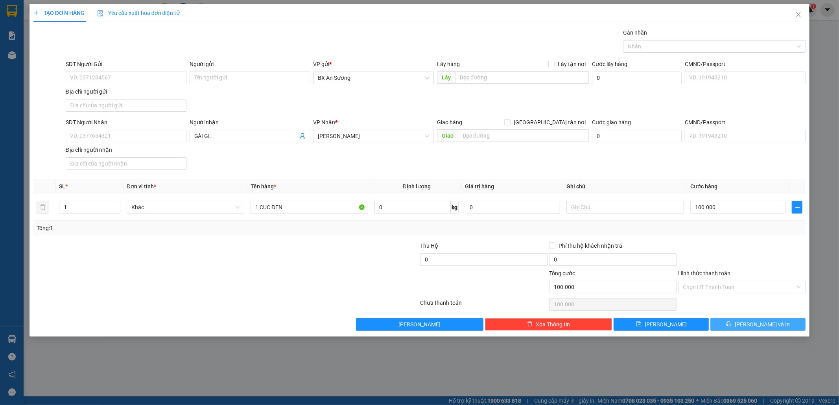
click at [760, 329] on span "[PERSON_NAME] và In" at bounding box center [761, 324] width 55 height 9
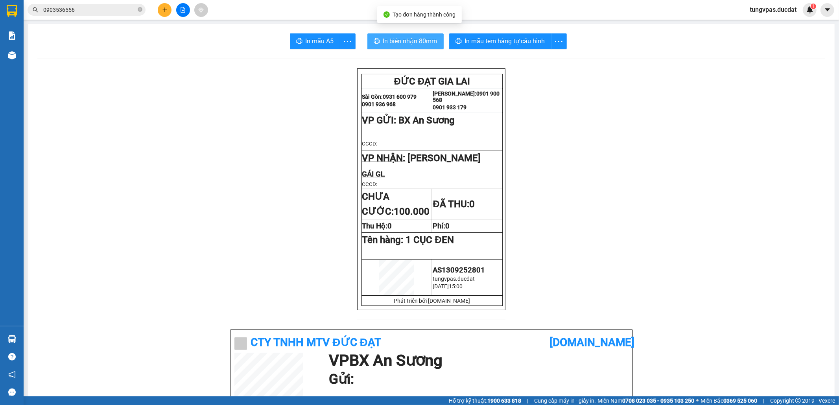
click at [428, 41] on span "In biên nhận 80mm" at bounding box center [410, 41] width 54 height 10
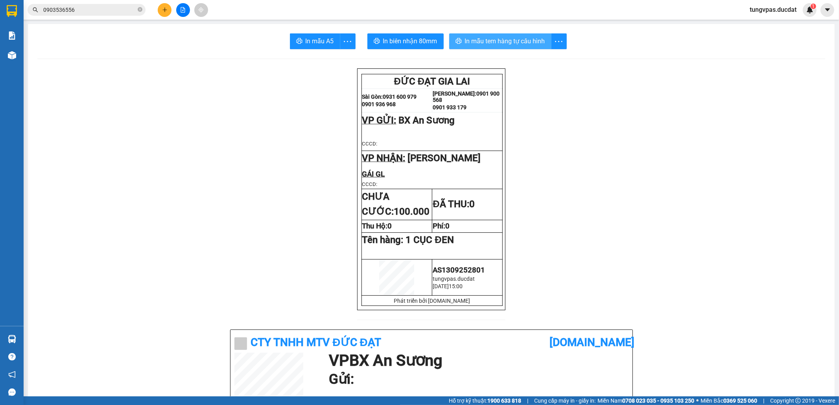
click at [479, 35] on button "In mẫu tem hàng tự cấu hình" at bounding box center [500, 41] width 102 height 16
click at [167, 8] on icon "plus" at bounding box center [165, 10] width 6 height 6
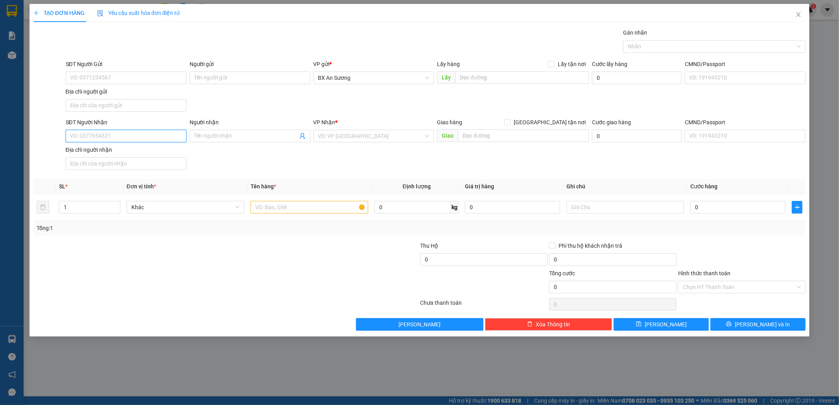
click at [128, 131] on input "SĐT Người Nhận" at bounding box center [126, 136] width 121 height 13
type input "0816865485"
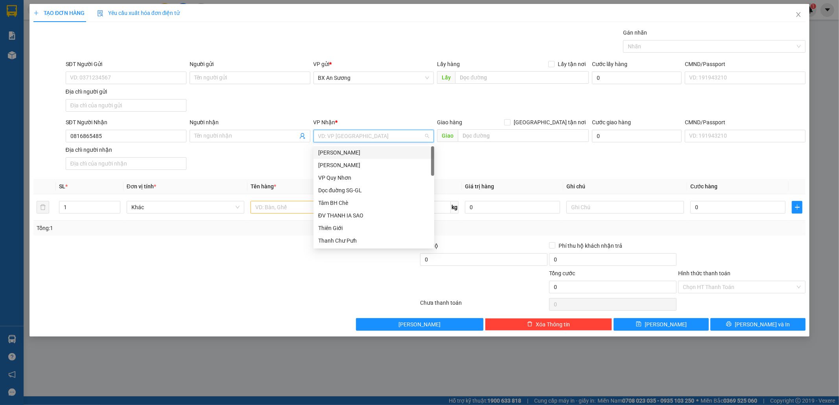
click at [343, 137] on input "search" at bounding box center [371, 136] width 106 height 12
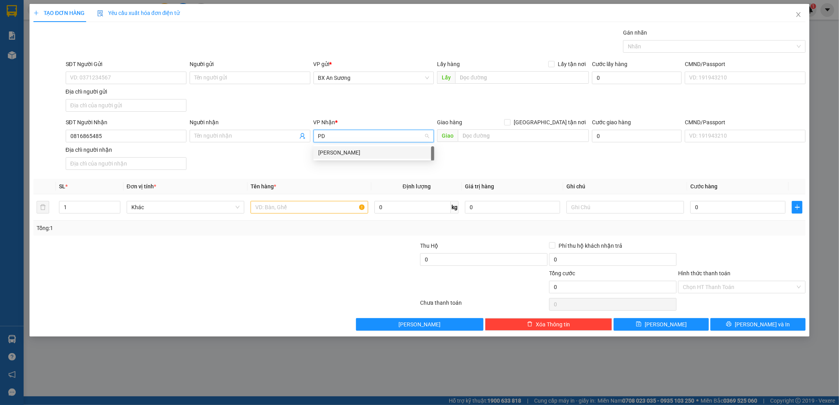
type input "PDP"
click at [351, 156] on div "[PERSON_NAME]" at bounding box center [373, 152] width 111 height 9
click at [332, 210] on input "text" at bounding box center [309, 207] width 118 height 13
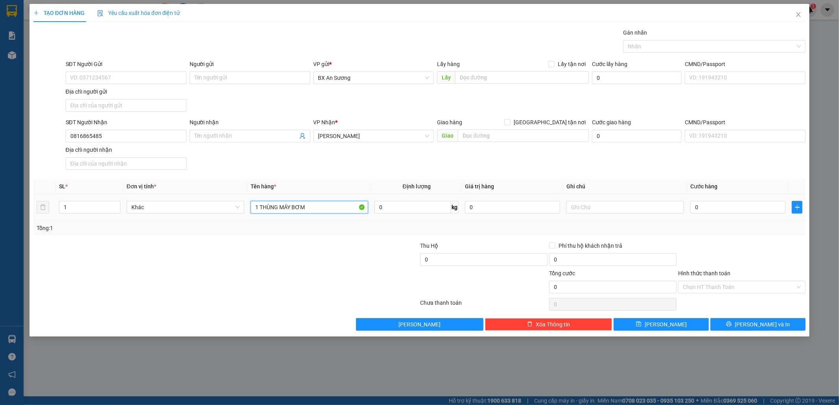
type input "1 THÙNG MÁY BƠM"
type input "5"
type input "00"
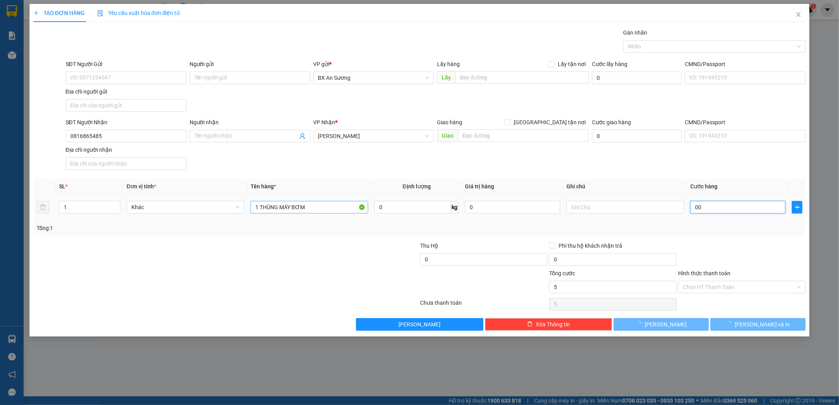
type input "0"
click at [695, 208] on input "00" at bounding box center [737, 207] width 95 height 13
drag, startPoint x: 717, startPoint y: 208, endPoint x: 689, endPoint y: 208, distance: 28.3
click at [689, 208] on td "00" at bounding box center [737, 207] width 101 height 26
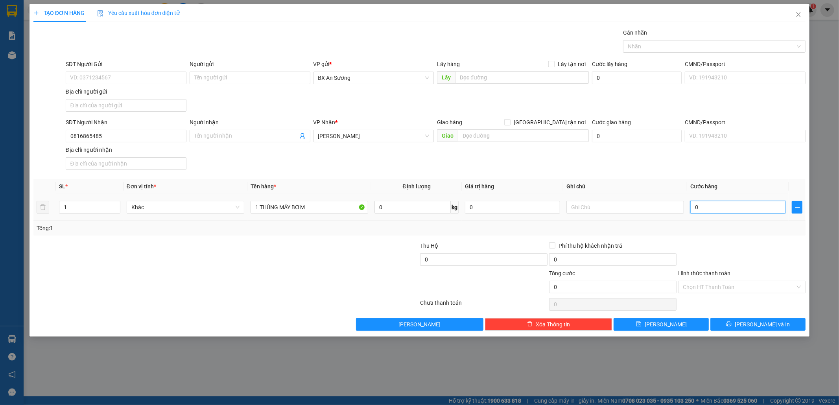
click at [694, 205] on input "0" at bounding box center [737, 207] width 95 height 13
type input "50"
type input "50.000"
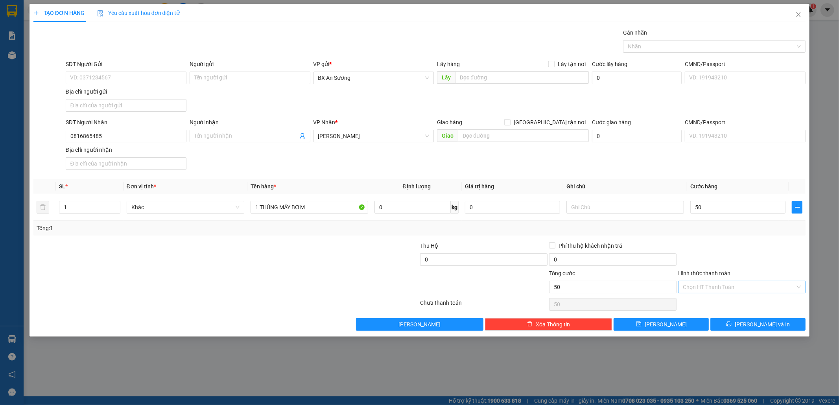
type input "50.000"
click at [744, 291] on input "Hình thức thanh toán" at bounding box center [739, 287] width 112 height 12
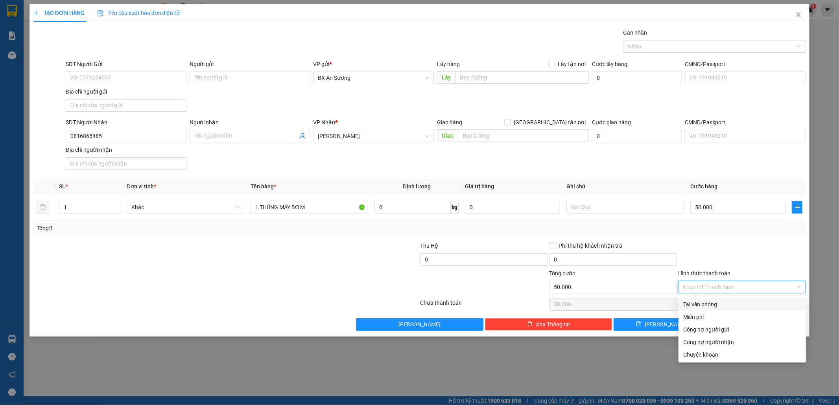
click at [738, 301] on div "Tại văn phòng" at bounding box center [742, 304] width 118 height 9
type input "0"
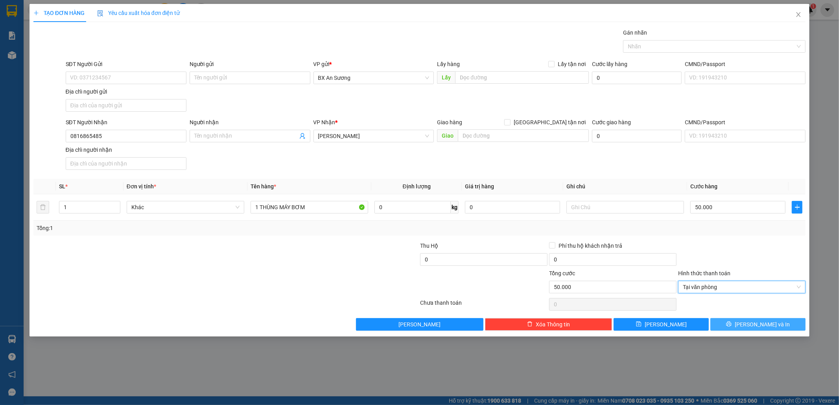
click at [774, 326] on button "[PERSON_NAME] và In" at bounding box center [757, 324] width 95 height 13
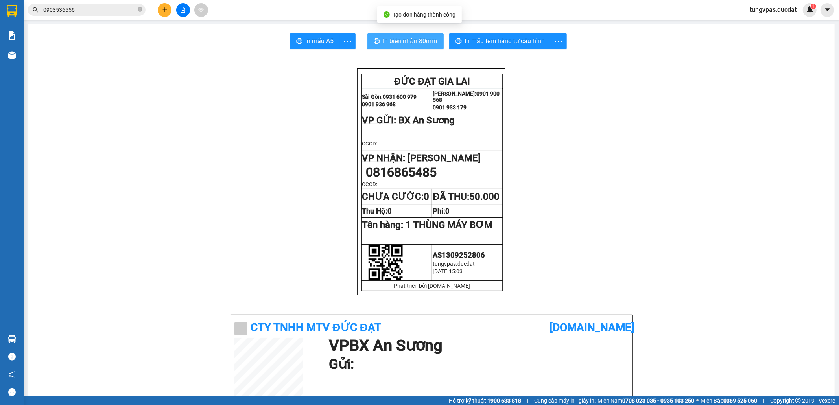
click at [416, 44] on span "In biên nhận 80mm" at bounding box center [410, 41] width 54 height 10
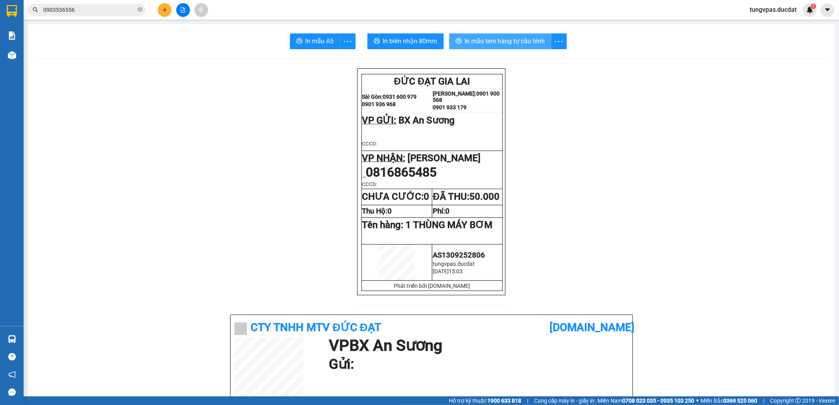
click at [537, 44] on span "In mẫu tem hàng tự cấu hình" at bounding box center [505, 41] width 80 height 10
click at [167, 8] on icon "plus" at bounding box center [165, 10] width 6 height 6
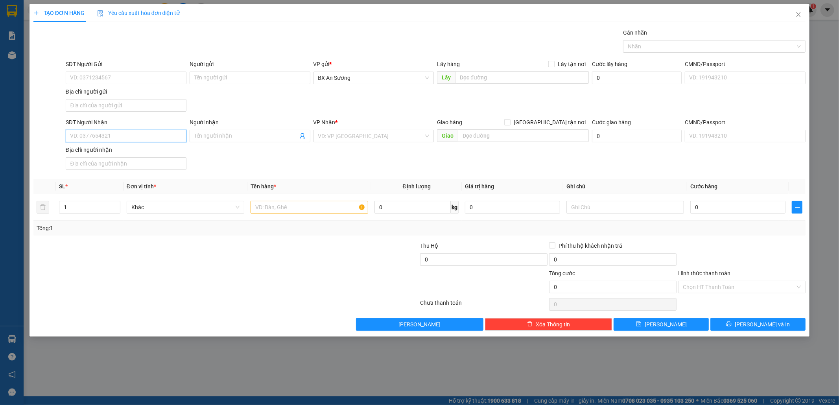
click at [145, 134] on input "SĐT Người Nhận" at bounding box center [126, 136] width 121 height 13
click at [79, 136] on input "0384191390" at bounding box center [126, 136] width 121 height 13
type input "0344191390"
click at [112, 134] on input "0344191390" at bounding box center [126, 136] width 121 height 13
click at [123, 150] on div "0344191390 - CÔ TUYẾT" at bounding box center [125, 153] width 111 height 9
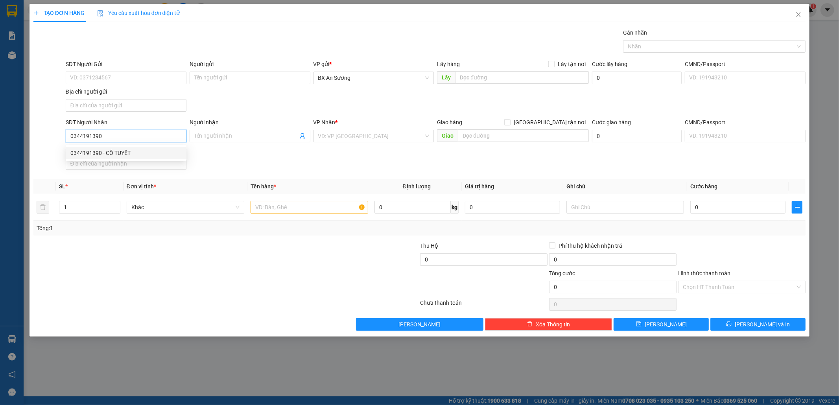
type input "CÔ TUYẾT"
type input "0344191390"
click at [274, 208] on input "text" at bounding box center [309, 207] width 118 height 13
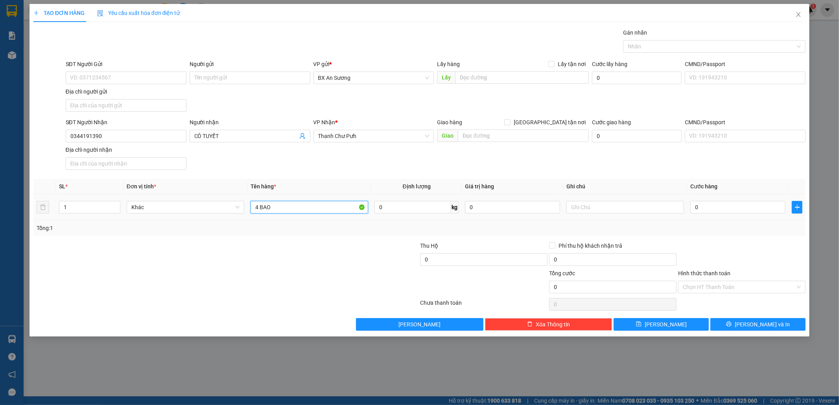
type input "4 BAO"
type input "3"
type input "35"
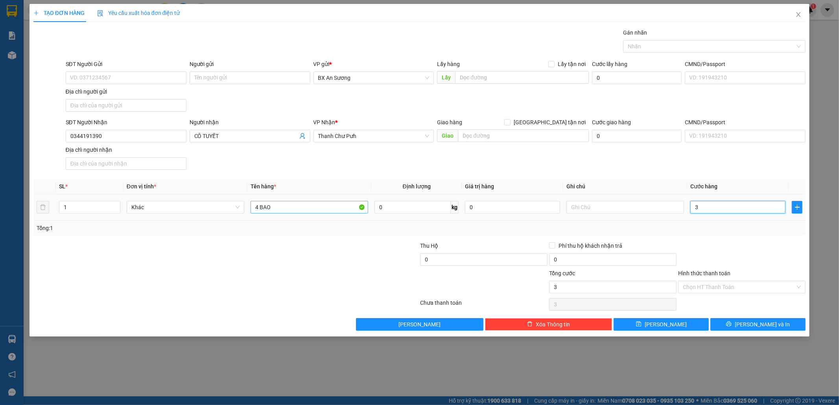
type input "35"
type input "356"
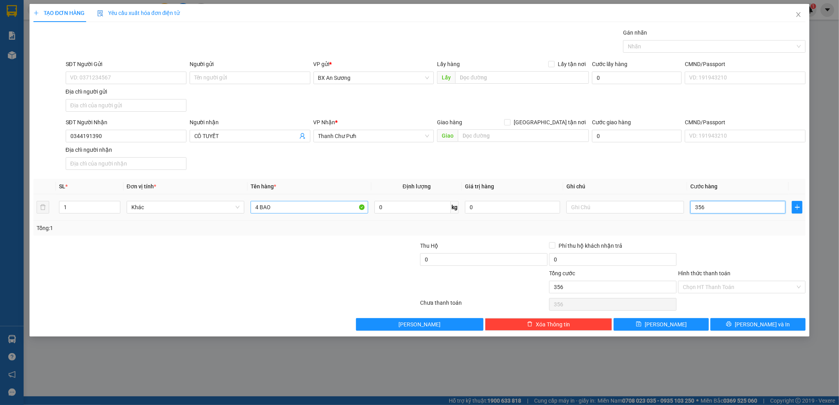
type input "35"
type input "350"
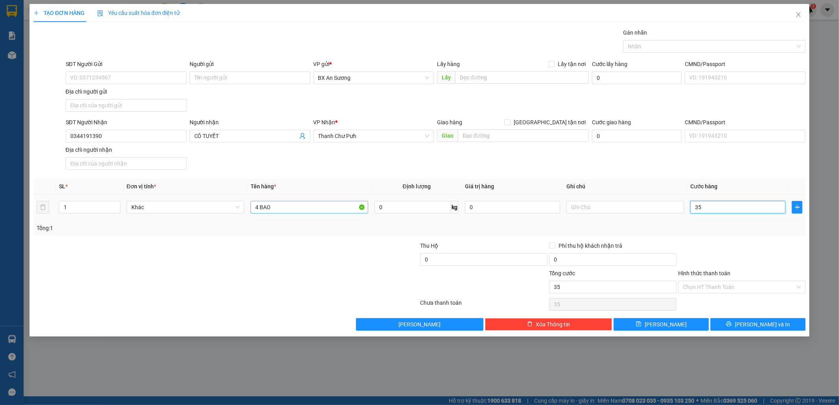
type input "350"
click at [735, 326] on button "[PERSON_NAME] và In" at bounding box center [757, 324] width 95 height 13
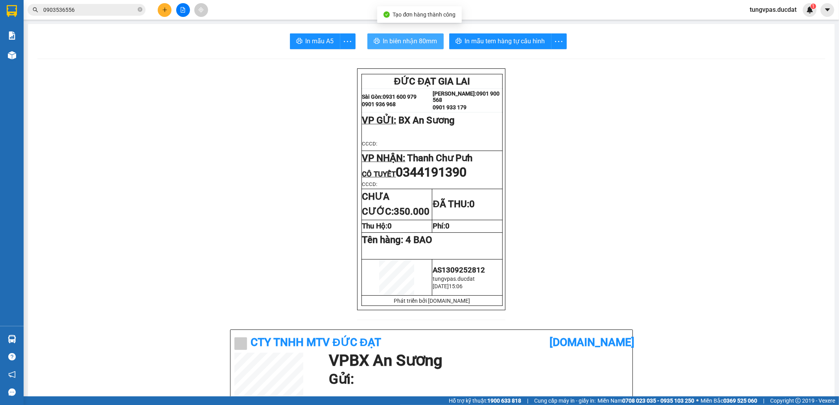
click at [417, 38] on span "In biên nhận 80mm" at bounding box center [410, 41] width 54 height 10
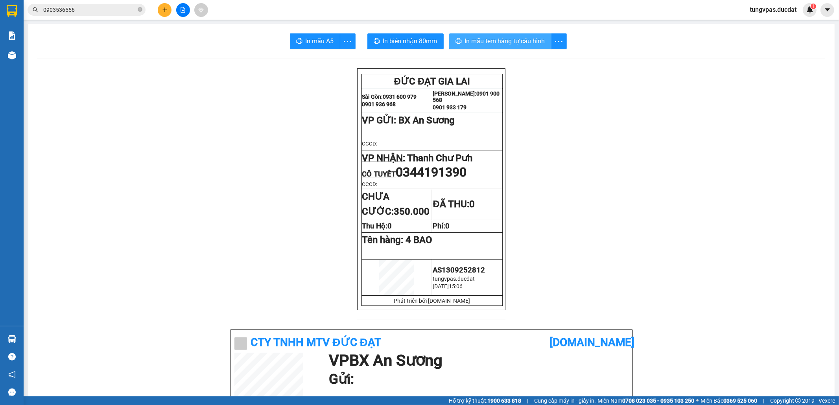
click at [534, 37] on span "In mẫu tem hàng tự cấu hình" at bounding box center [505, 41] width 80 height 10
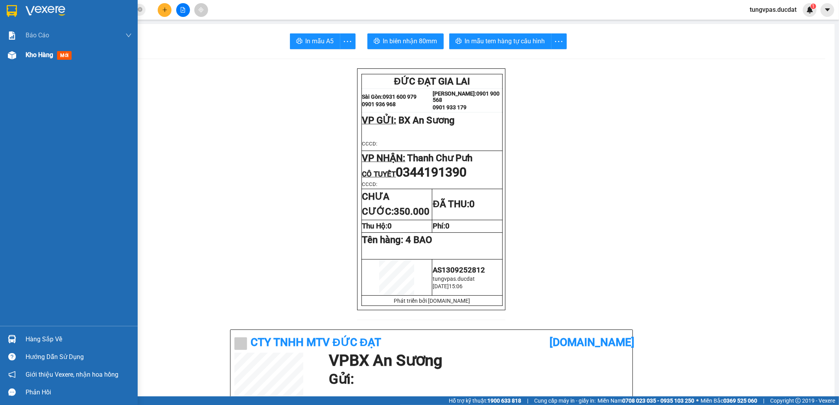
click at [6, 63] on div "Kho hàng mới" at bounding box center [69, 55] width 138 height 20
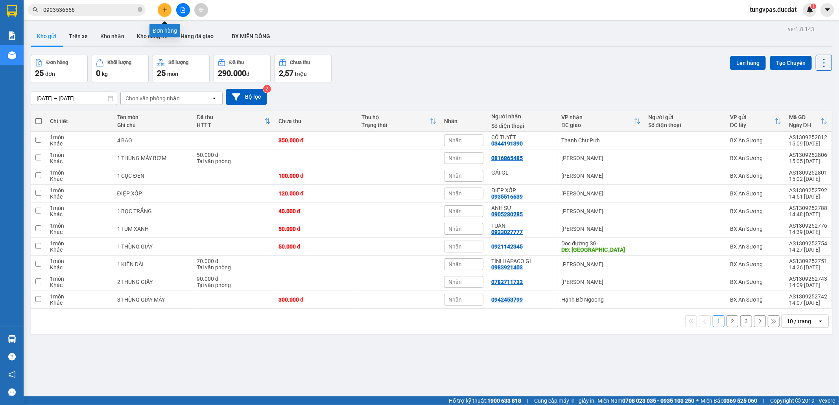
click at [166, 10] on icon "plus" at bounding box center [164, 9] width 4 height 0
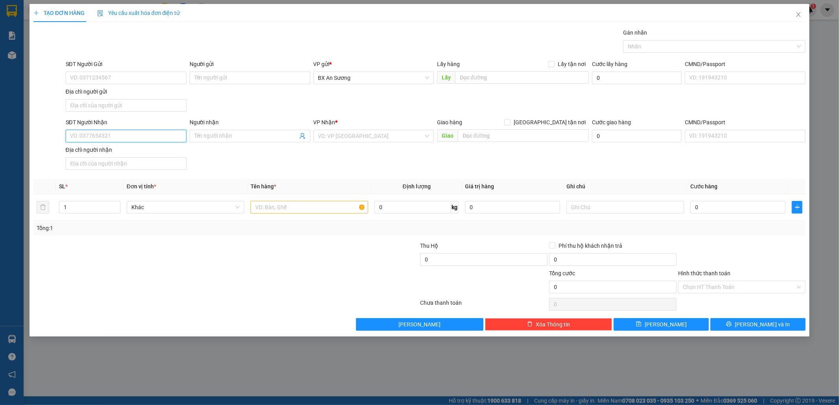
click at [164, 135] on input "SĐT Người Nhận" at bounding box center [126, 136] width 121 height 13
type input "0914138439"
click at [362, 135] on input "search" at bounding box center [371, 136] width 106 height 12
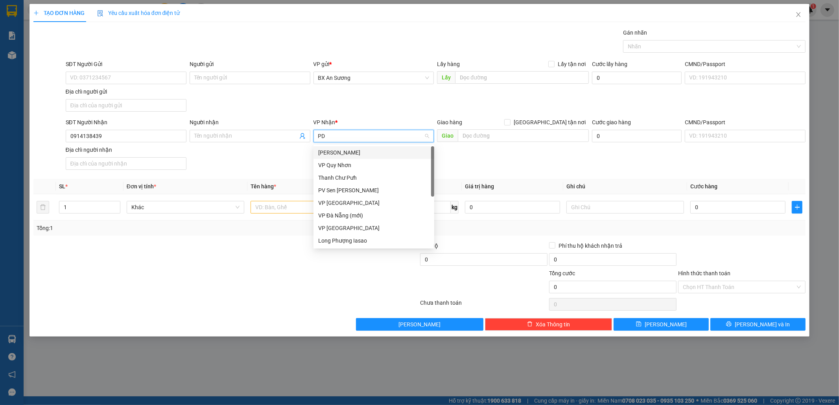
type input "PDP"
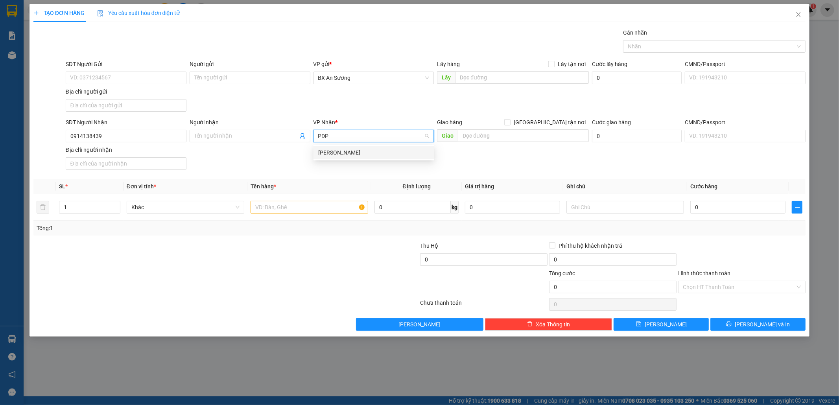
click at [353, 151] on div "[PERSON_NAME]" at bounding box center [373, 152] width 111 height 9
click at [335, 213] on input "text" at bounding box center [309, 207] width 118 height 13
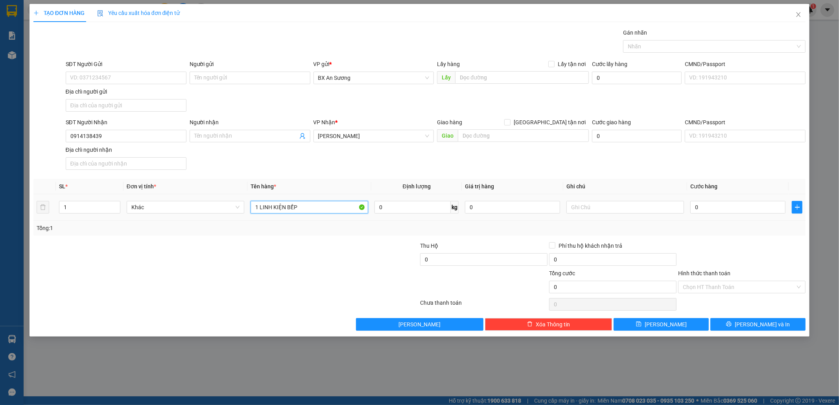
type input "1 LINH KIỆN BẾP"
type input "4"
type input "40"
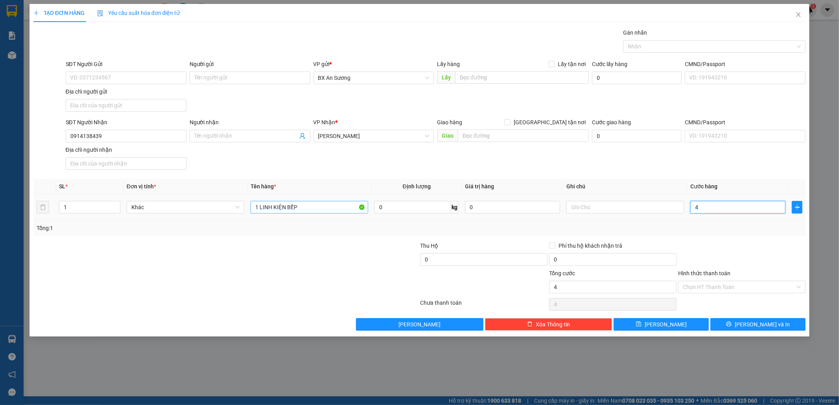
type input "40"
click at [774, 324] on button "[PERSON_NAME] và In" at bounding box center [757, 324] width 95 height 13
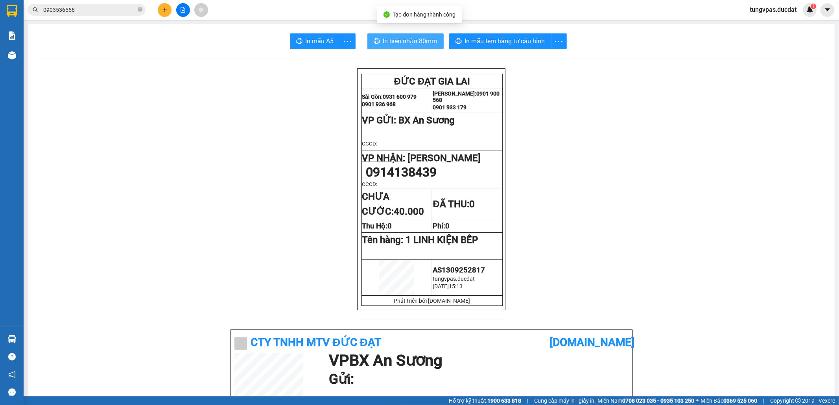
click at [414, 40] on span "In biên nhận 80mm" at bounding box center [410, 41] width 54 height 10
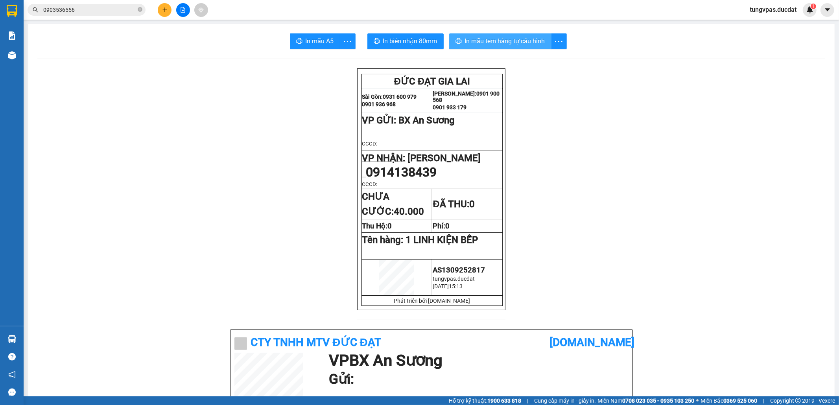
click at [511, 41] on span "In mẫu tem hàng tự cấu hình" at bounding box center [505, 41] width 80 height 10
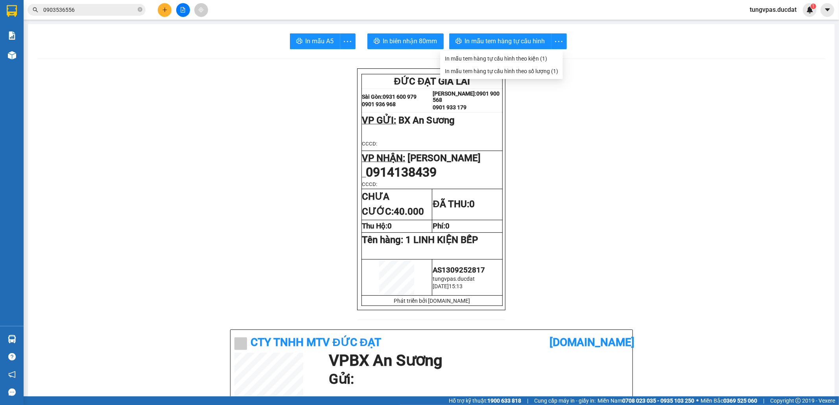
click at [160, 8] on button at bounding box center [165, 10] width 14 height 14
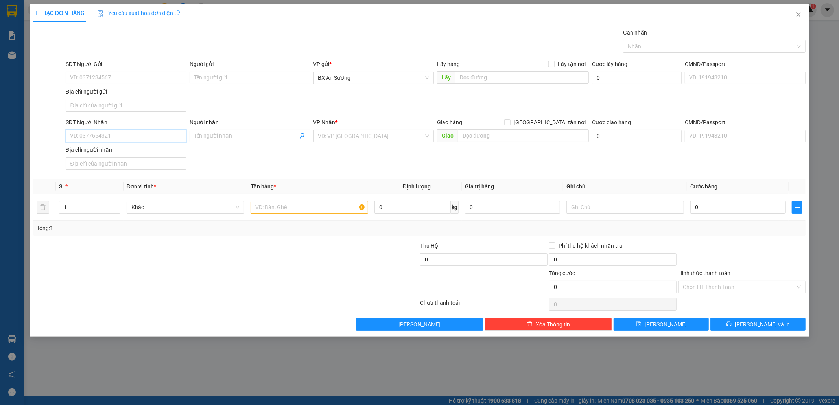
click at [141, 134] on input "SĐT Người Nhận" at bounding box center [126, 136] width 121 height 13
type input "0966529696"
click at [349, 139] on input "search" at bounding box center [371, 136] width 106 height 12
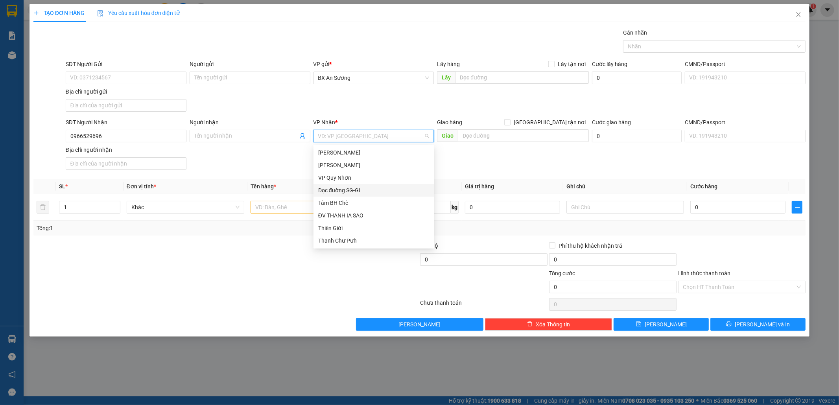
click at [361, 189] on div "Dọc đuờng SG-GL" at bounding box center [373, 190] width 111 height 9
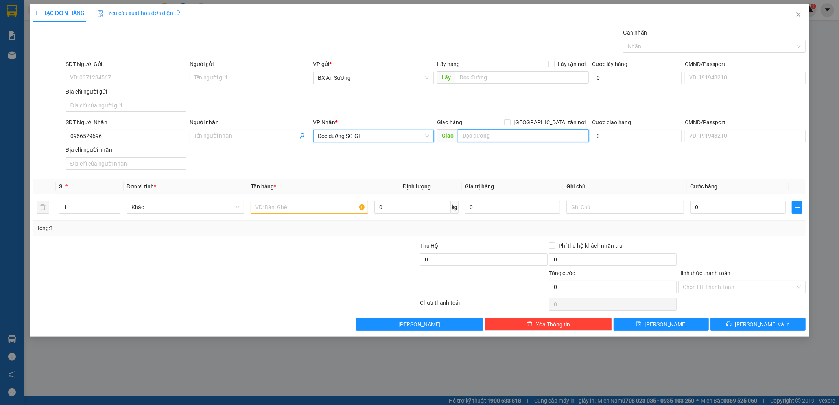
click at [491, 134] on input "text" at bounding box center [523, 135] width 131 height 13
type input "YA TIÊM"
click at [337, 208] on input "text" at bounding box center [309, 207] width 118 height 13
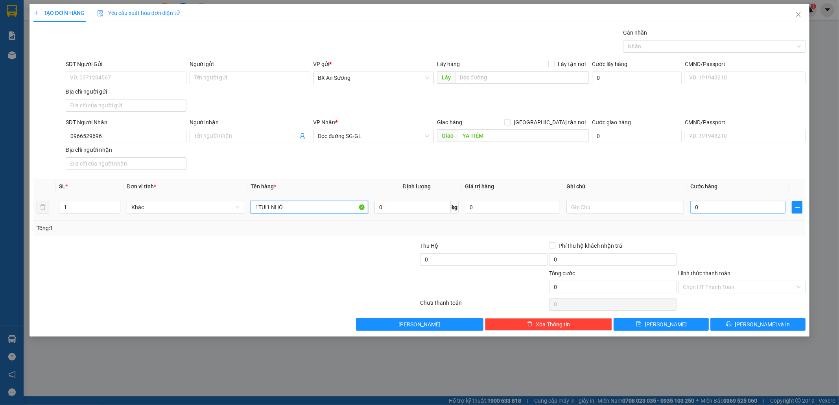
type input "1TUI1 NHỎ"
click at [719, 213] on input "0" at bounding box center [737, 207] width 95 height 13
type input "4"
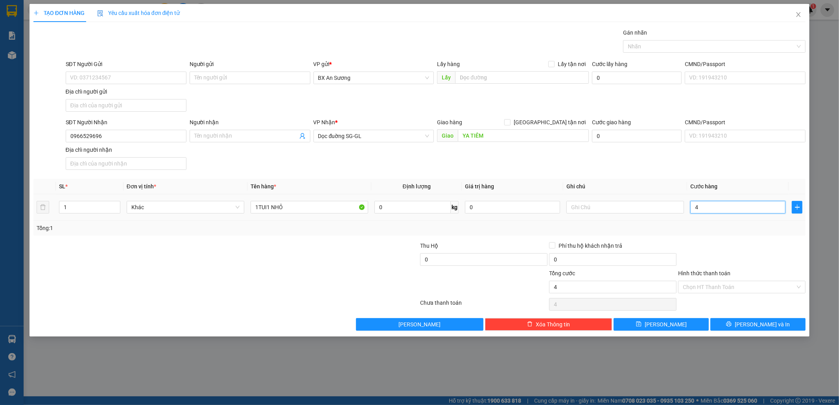
type input "40"
click at [752, 299] on div "Chọn HT Thanh Toán" at bounding box center [741, 304] width 129 height 16
click at [750, 290] on input "Hình thức thanh toán" at bounding box center [739, 287] width 112 height 12
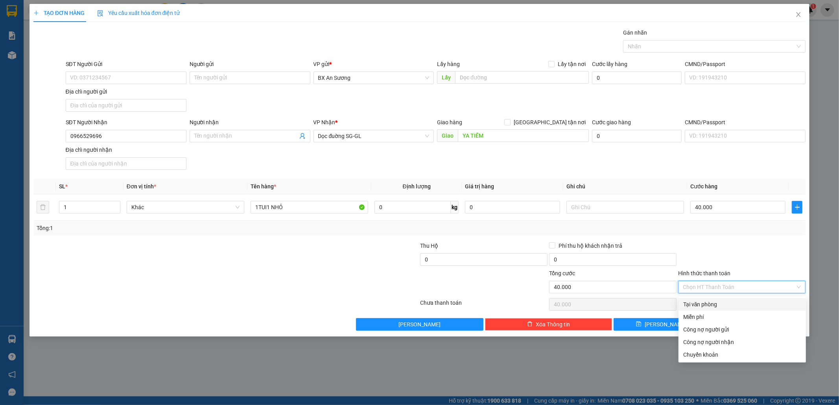
click at [746, 301] on div "Tại văn phòng" at bounding box center [742, 304] width 118 height 9
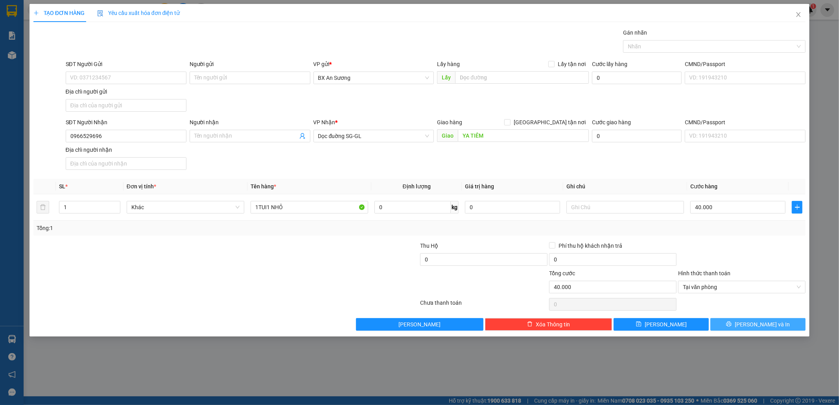
click at [756, 321] on button "[PERSON_NAME] và In" at bounding box center [757, 324] width 95 height 13
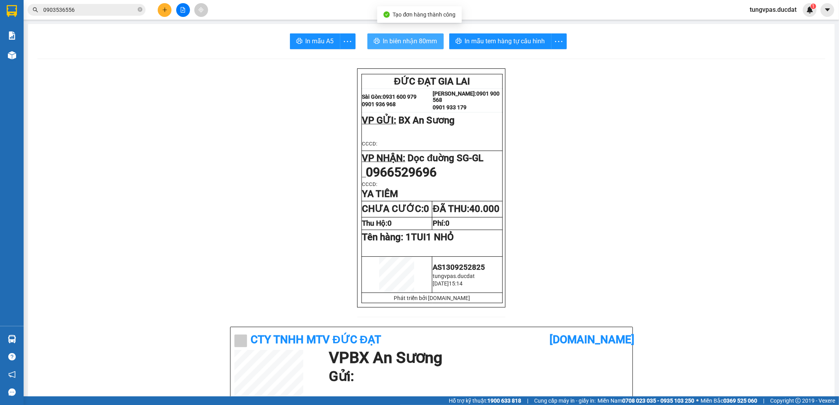
click at [427, 39] on span "In biên nhận 80mm" at bounding box center [410, 41] width 54 height 10
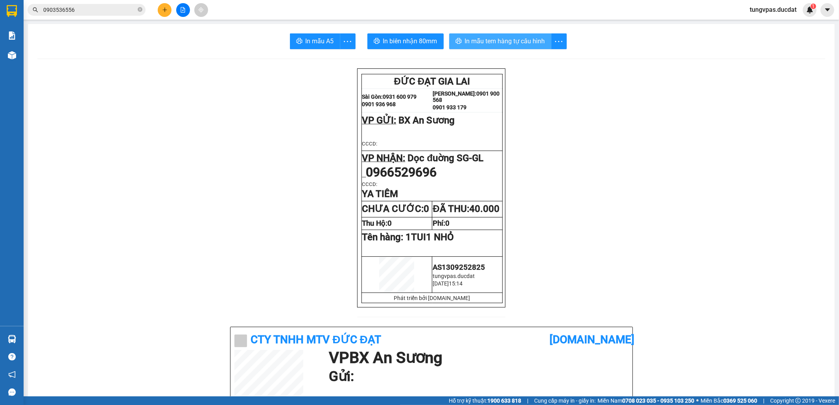
click at [533, 44] on span "In mẫu tem hàng tự cấu hình" at bounding box center [505, 41] width 80 height 10
click at [166, 11] on icon "plus" at bounding box center [165, 10] width 6 height 6
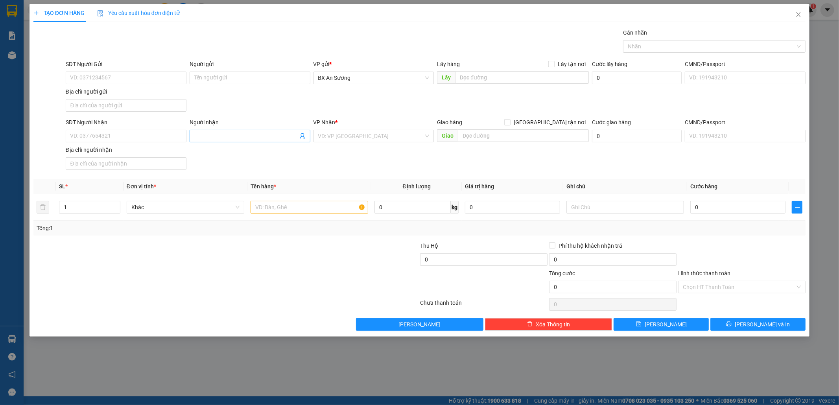
click at [197, 134] on input "Người nhận" at bounding box center [245, 136] width 103 height 9
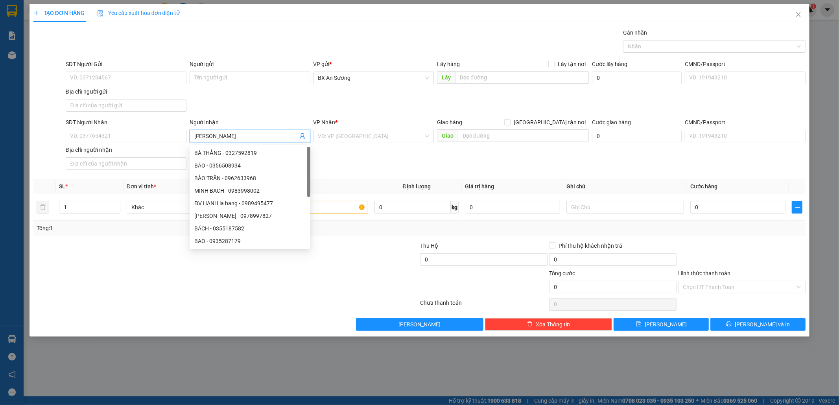
type input "BẢO SE"
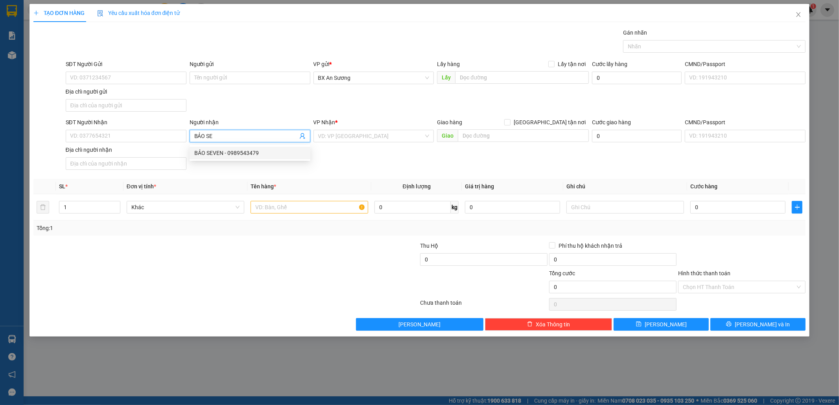
click at [246, 153] on div "BẢO SEVEN - 0989543479" at bounding box center [249, 153] width 111 height 9
type input "0989543479"
type input "BẢO SEVEN"
click at [350, 136] on input "search" at bounding box center [371, 136] width 106 height 12
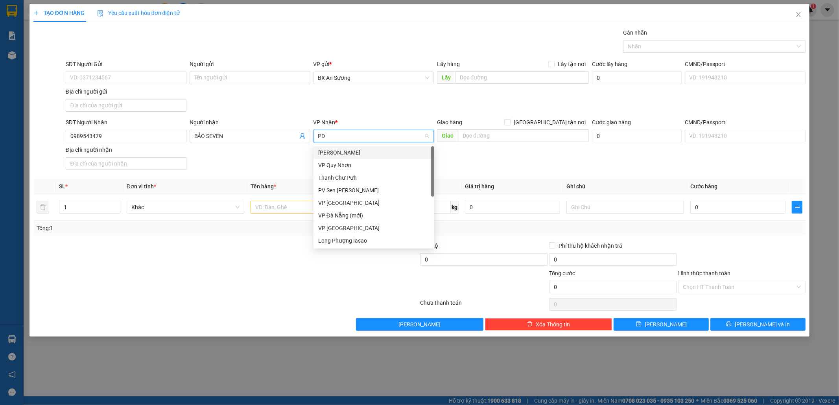
type input "PDP"
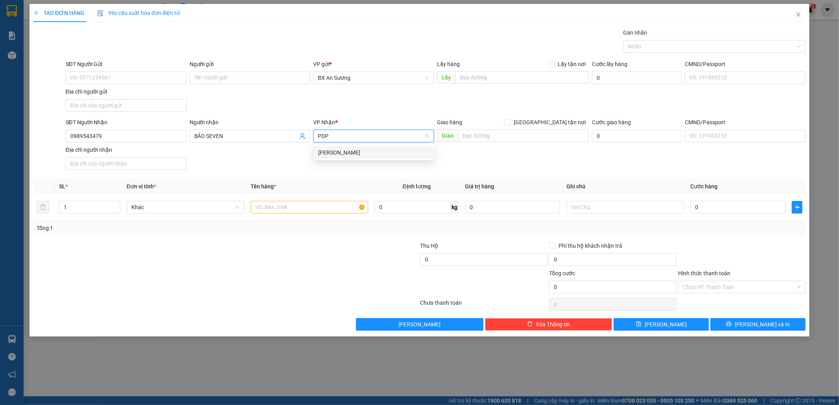
click at [351, 155] on div "[PERSON_NAME]" at bounding box center [373, 152] width 111 height 9
drag, startPoint x: 318, startPoint y: 217, endPoint x: 318, endPoint y: 210, distance: 7.1
click at [318, 216] on td at bounding box center [309, 207] width 124 height 26
click at [318, 210] on input "text" at bounding box center [309, 207] width 118 height 13
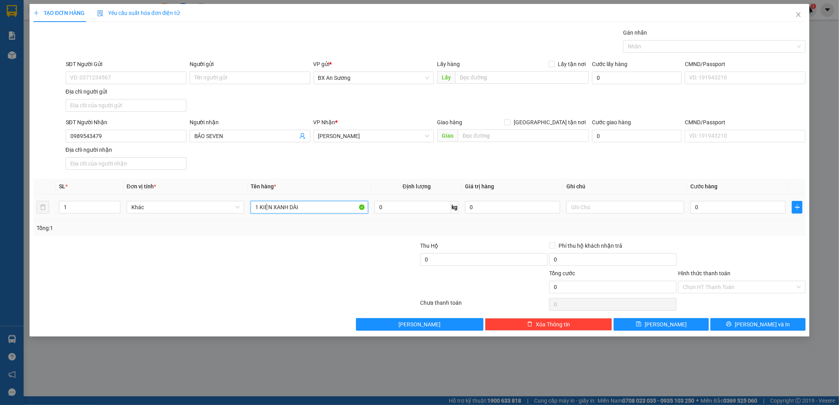
type input "1 KIỆN XANH DÀI"
type input "1"
type input "10"
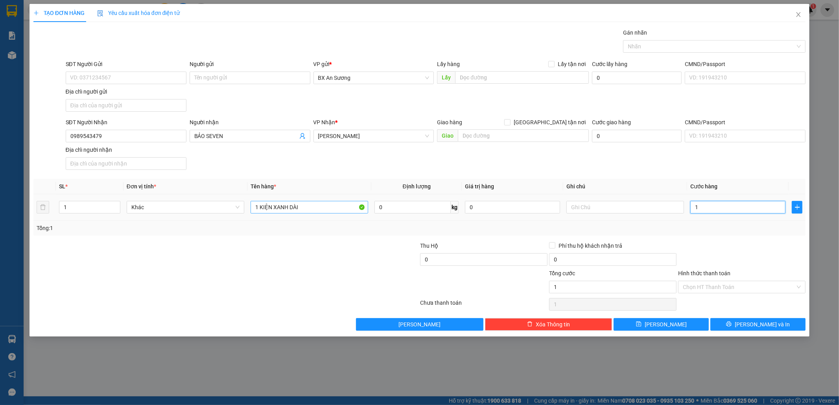
type input "10"
click at [729, 322] on button "[PERSON_NAME] và In" at bounding box center [757, 324] width 95 height 13
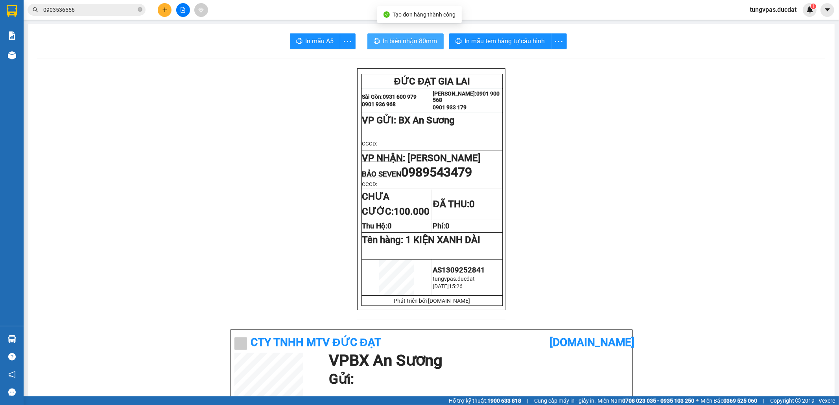
click at [414, 39] on span "In biên nhận 80mm" at bounding box center [410, 41] width 54 height 10
click at [414, 36] on span "In biên nhận 80mm" at bounding box center [410, 41] width 54 height 10
click at [670, 42] on div "In mẫu A5 In biên nhận 80mm In mẫu tem hàng tự cấu hình" at bounding box center [430, 41] width 787 height 16
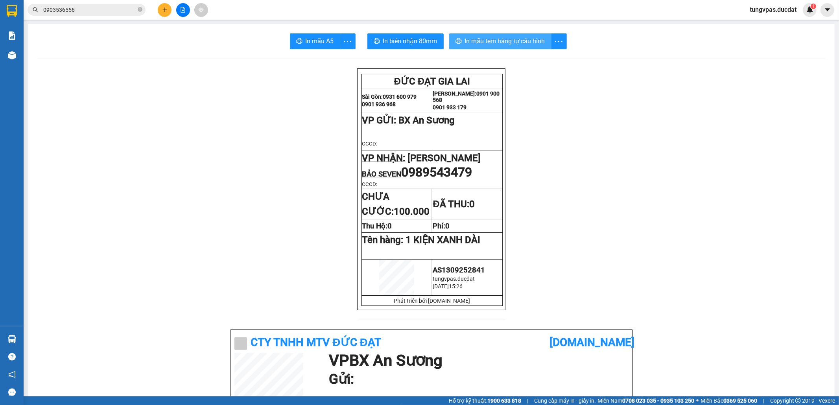
click at [532, 37] on span "In mẫu tem hàng tự cấu hình" at bounding box center [505, 41] width 80 height 10
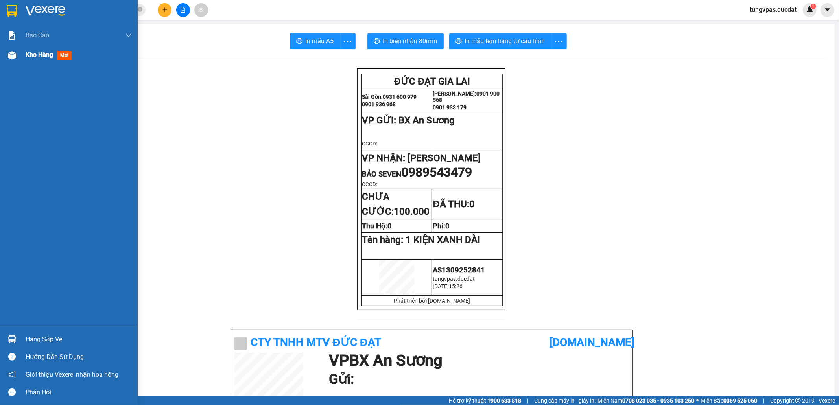
click at [16, 57] on img at bounding box center [12, 55] width 8 height 8
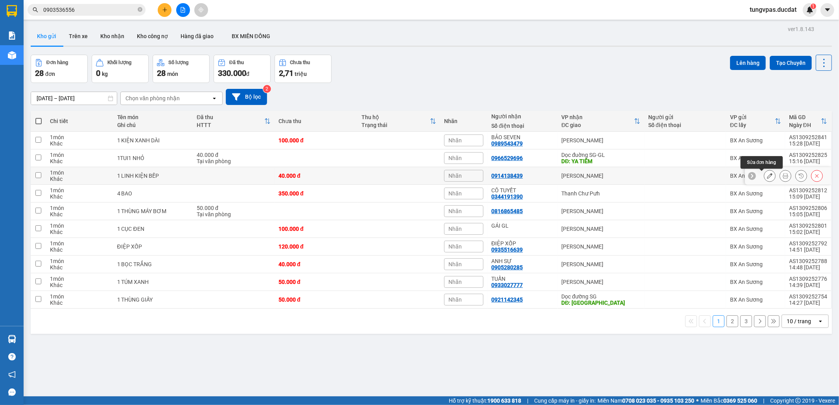
click at [767, 176] on icon at bounding box center [770, 176] width 6 height 6
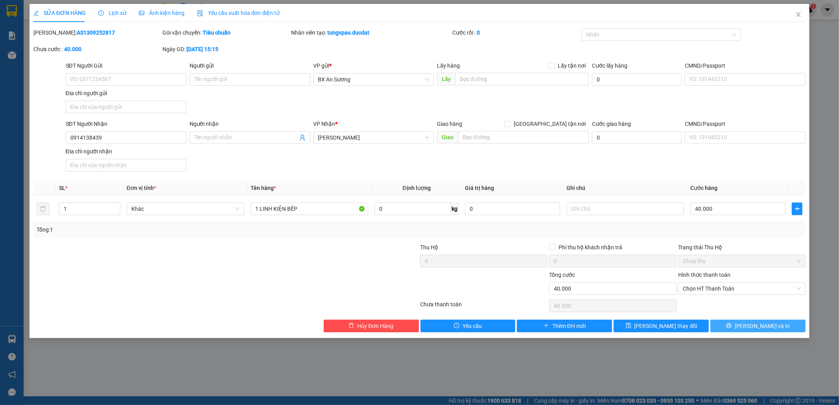
click at [731, 326] on icon "printer" at bounding box center [729, 326] width 6 height 6
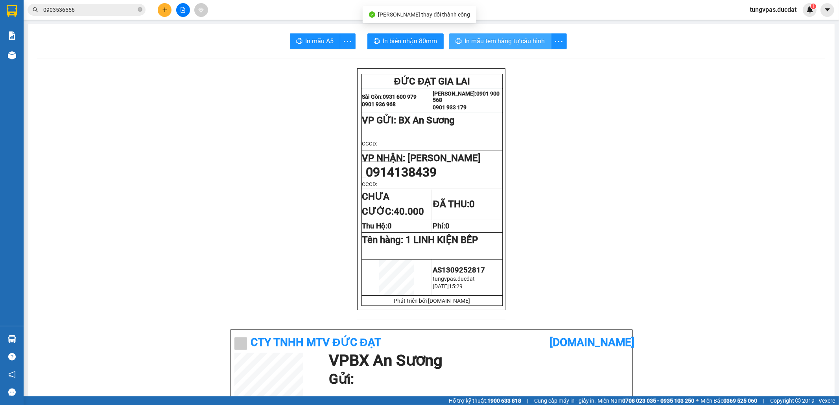
click at [508, 43] on span "In mẫu tem hàng tự cấu hình" at bounding box center [505, 41] width 80 height 10
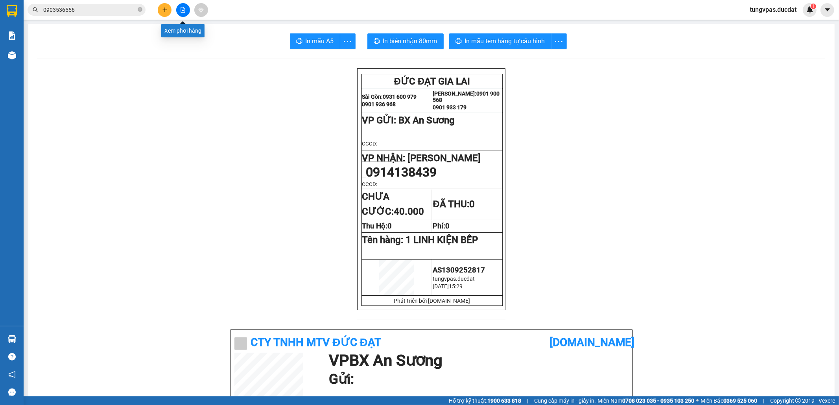
click at [178, 9] on button at bounding box center [183, 10] width 14 height 14
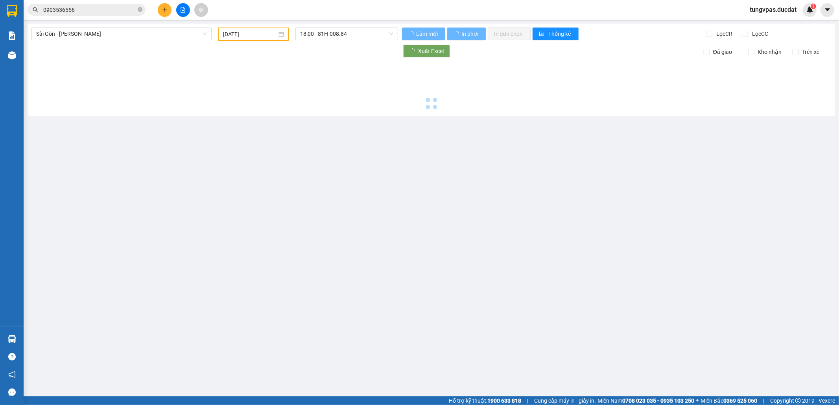
click at [183, 10] on icon "file-add" at bounding box center [183, 10] width 6 height 6
click at [182, 36] on span "Sài Gòn - [PERSON_NAME]" at bounding box center [121, 34] width 171 height 12
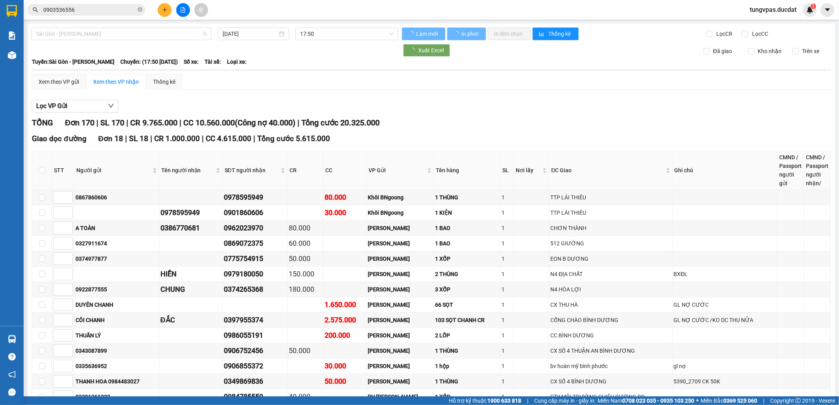
type input "[DATE]"
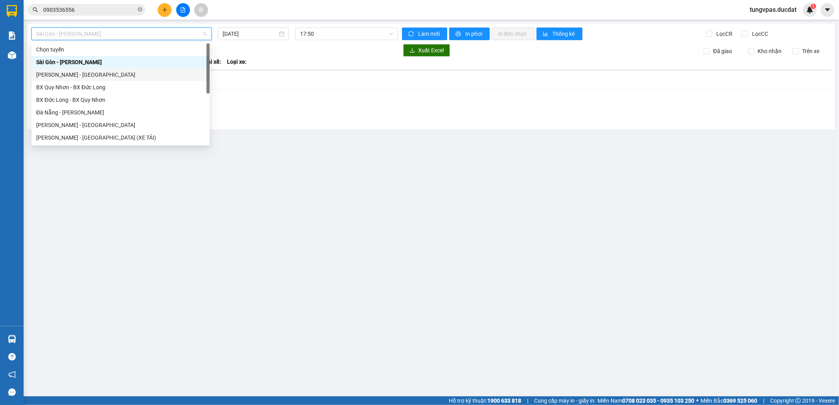
click at [110, 68] on div "[PERSON_NAME] - [GEOGRAPHIC_DATA]" at bounding box center [120, 74] width 178 height 13
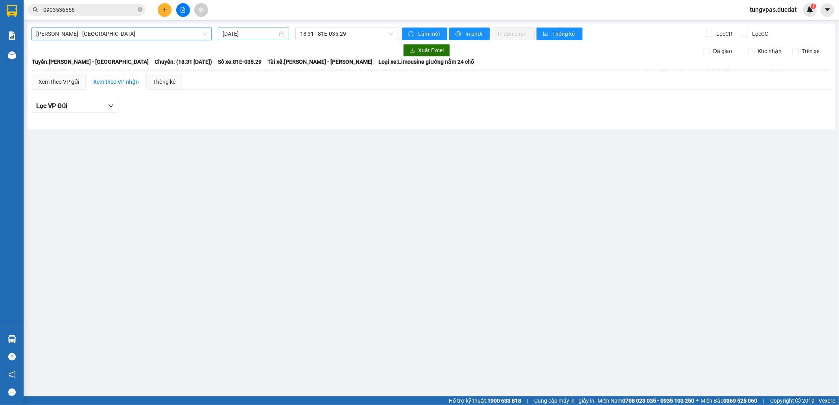
click at [226, 32] on input "[DATE]" at bounding box center [250, 33] width 55 height 9
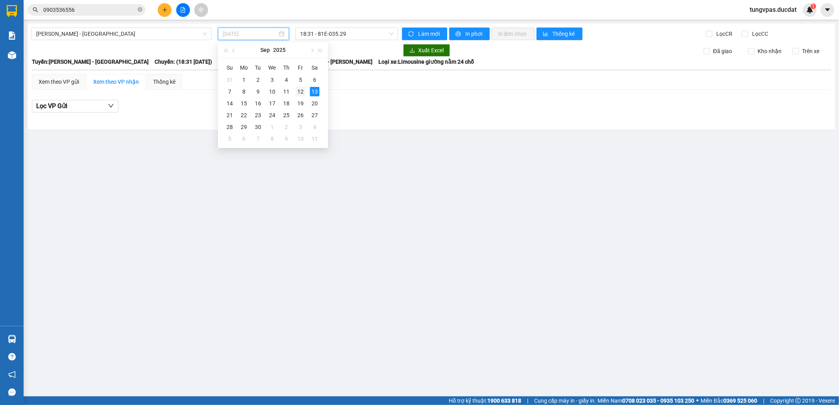
click at [301, 90] on div "12" at bounding box center [300, 91] width 9 height 9
type input "[DATE]"
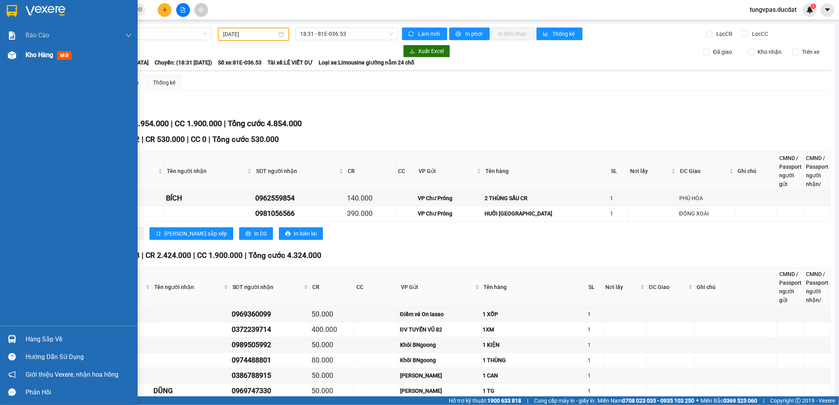
click at [44, 51] on span "Kho hàng" at bounding box center [40, 54] width 28 height 7
